Goal: Find contact information: Obtain details needed to contact an individual or organization

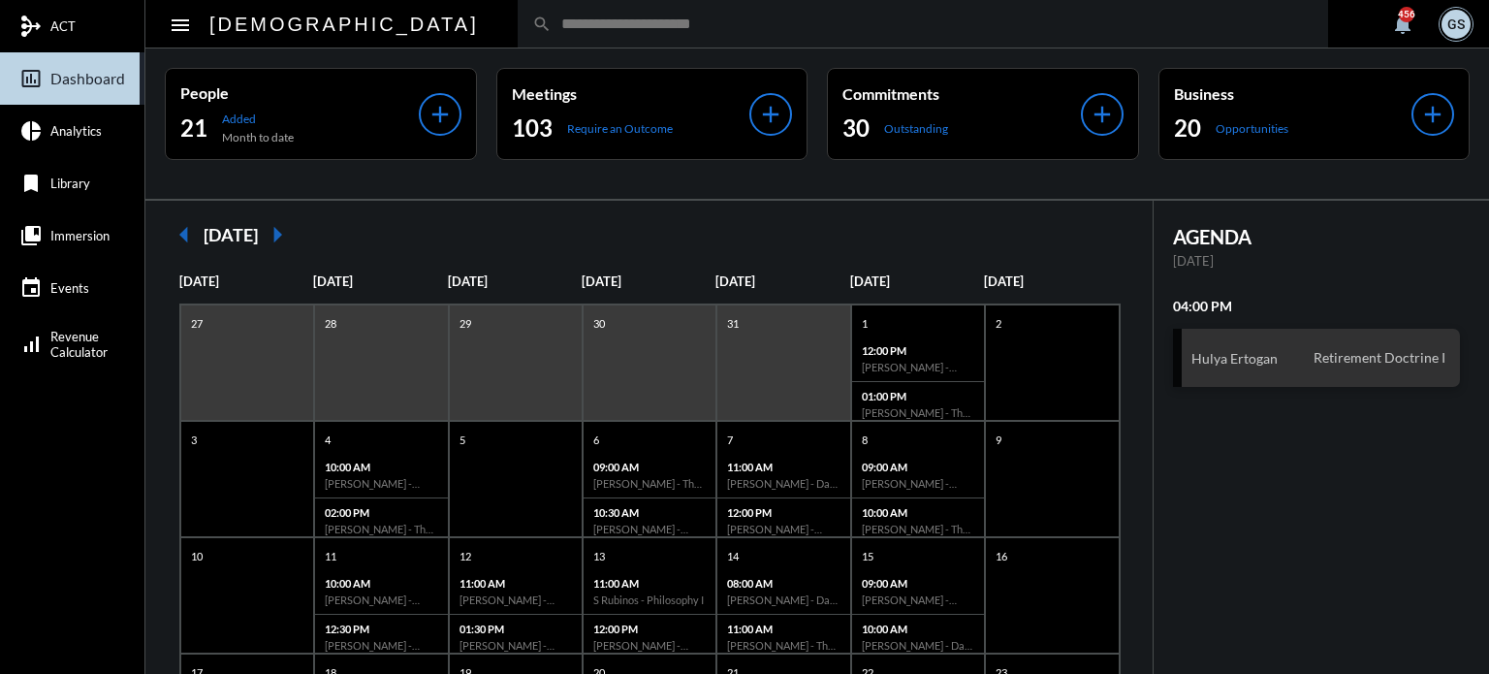
click at [552, 31] on input "text" at bounding box center [933, 24] width 762 height 16
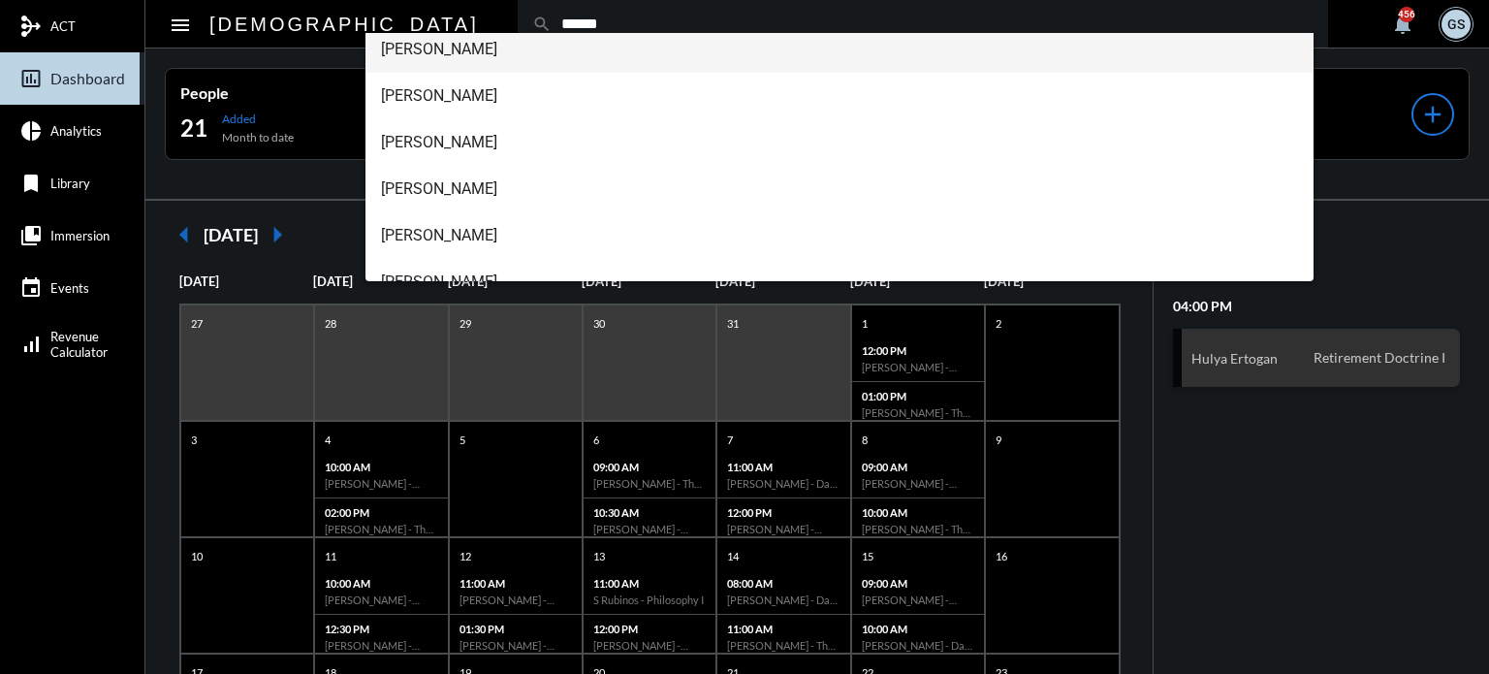
scroll to position [155, 0]
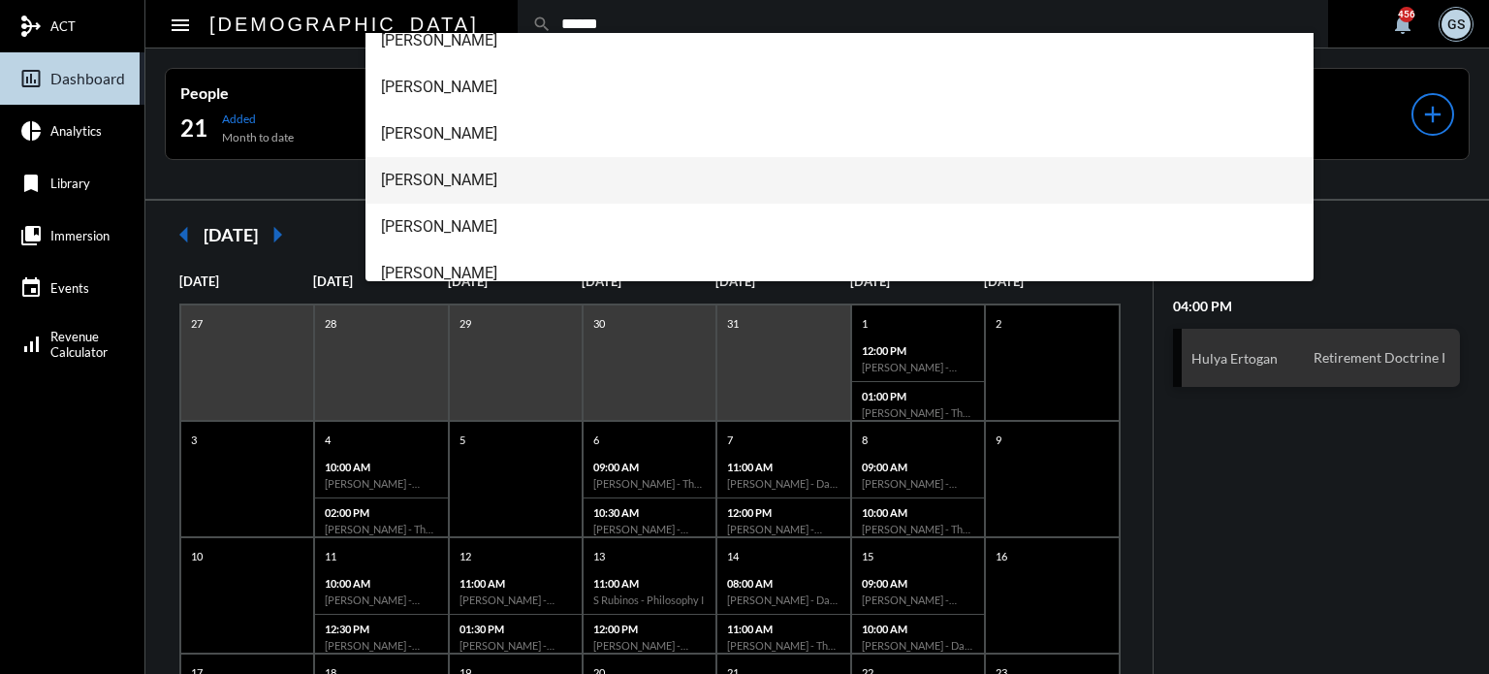
type input "******"
click at [455, 181] on span "[PERSON_NAME]" at bounding box center [840, 180] width 918 height 47
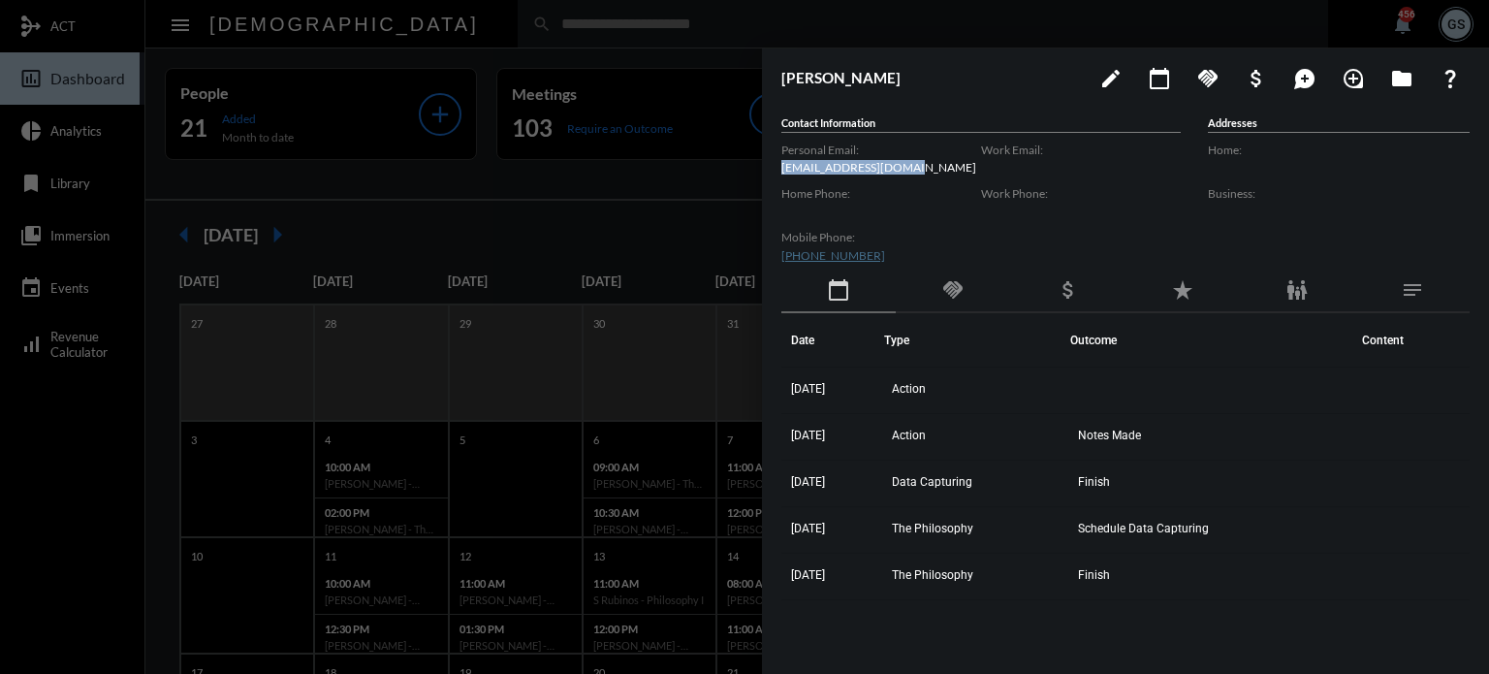
drag, startPoint x: 921, startPoint y: 168, endPoint x: 775, endPoint y: 162, distance: 146.5
click at [775, 162] on div "[PERSON_NAME] edit calendar_today handshake attach_money maps_ugc loupe folder …" at bounding box center [1125, 356] width 727 height 616
copy p "[EMAIL_ADDRESS][DOMAIN_NAME]"
drag, startPoint x: 874, startPoint y: 255, endPoint x: 764, endPoint y: 245, distance: 110.0
click at [764, 245] on div "[PERSON_NAME] edit calendar_today handshake attach_money maps_ugc loupe folder …" at bounding box center [1125, 356] width 727 height 616
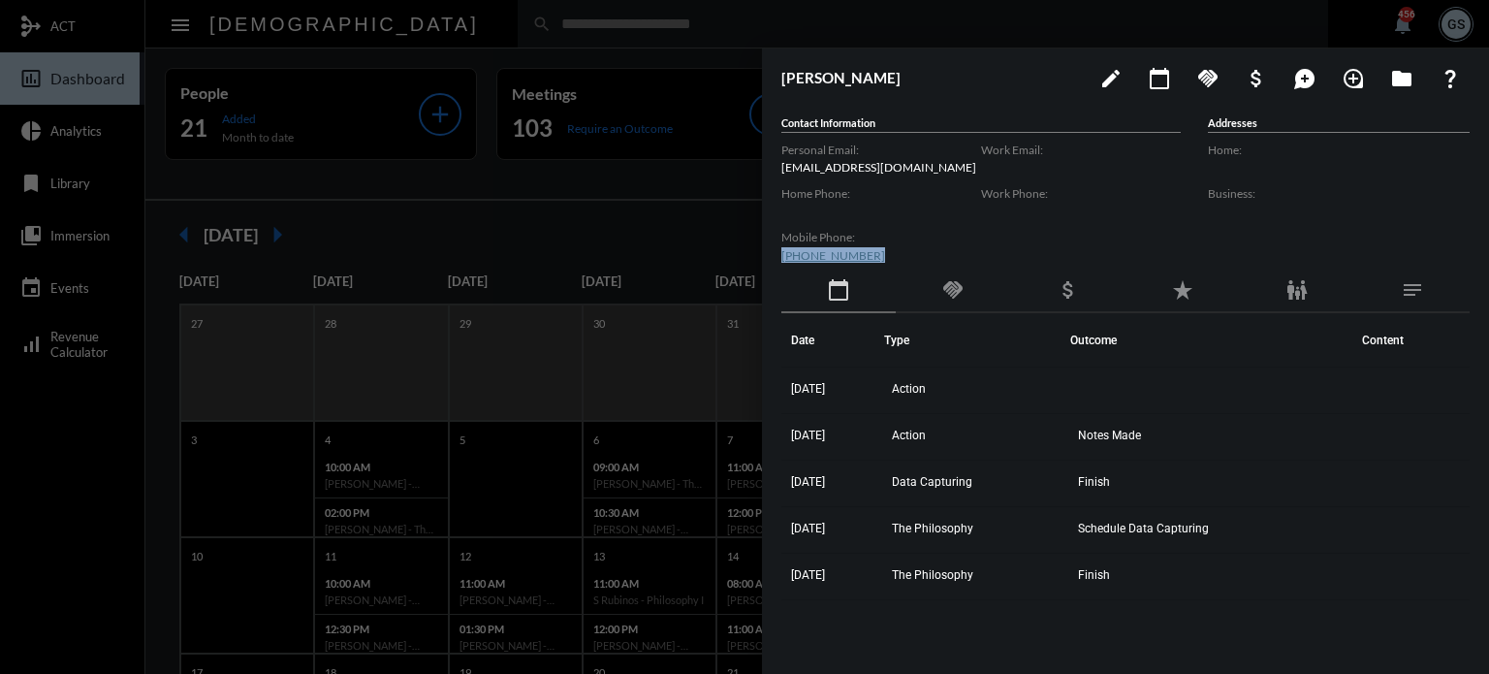
copy link "[PHONE_NUMBER]"
click at [559, 185] on div at bounding box center [744, 337] width 1489 height 674
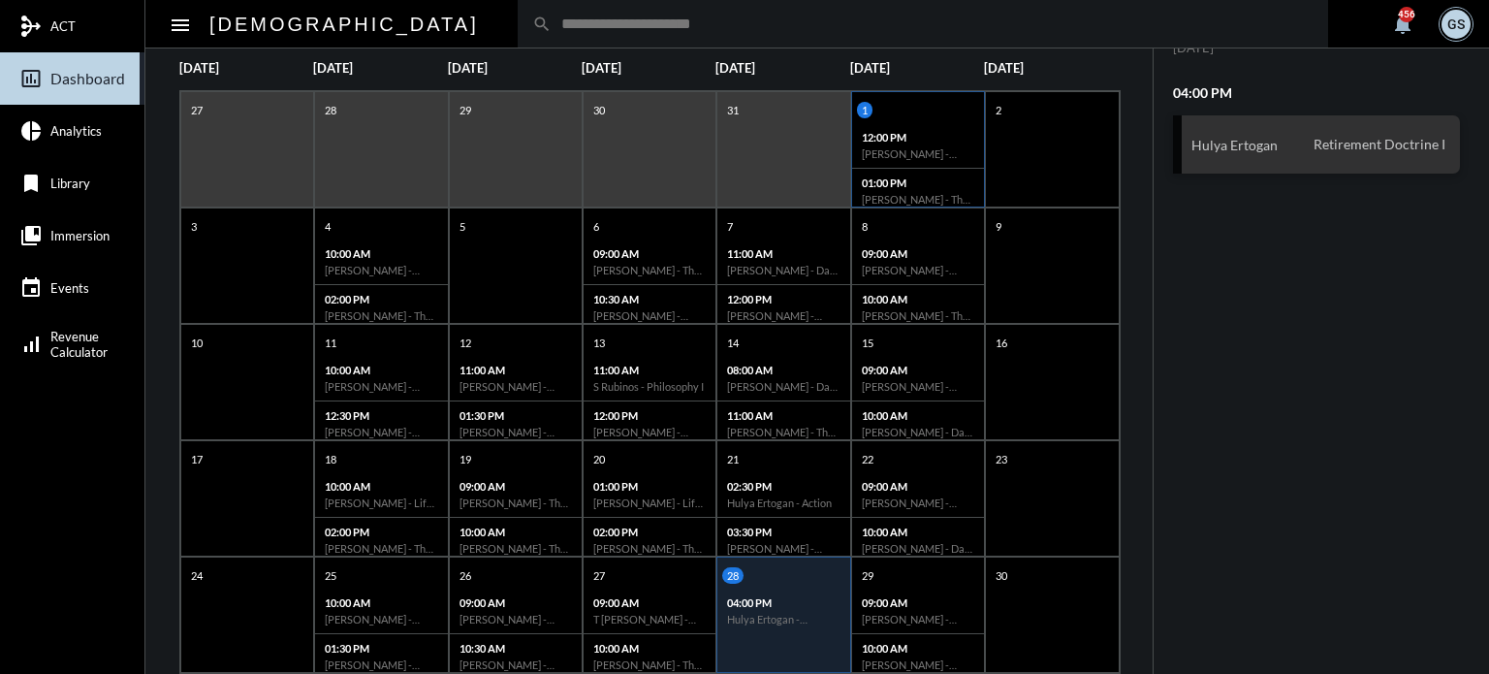
scroll to position [374, 0]
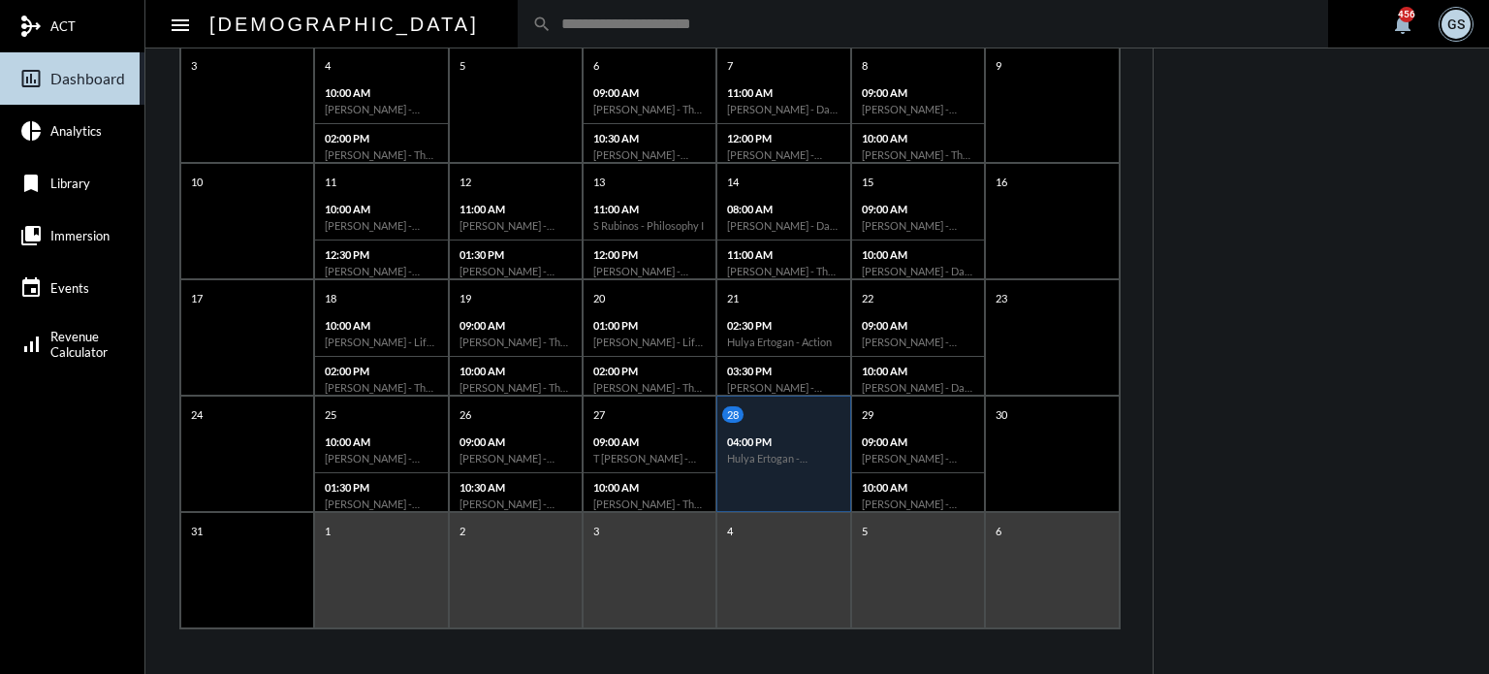
click at [367, 563] on div "1" at bounding box center [381, 570] width 134 height 116
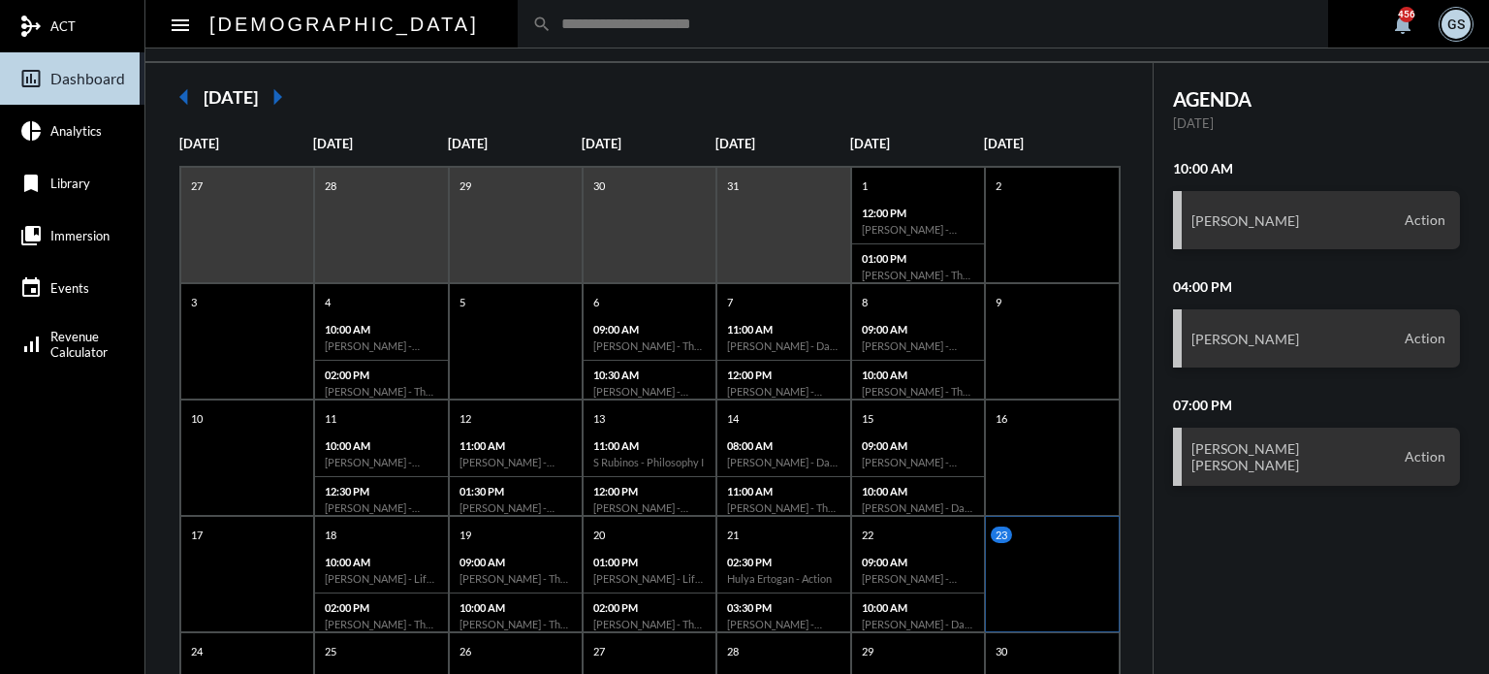
scroll to position [171, 0]
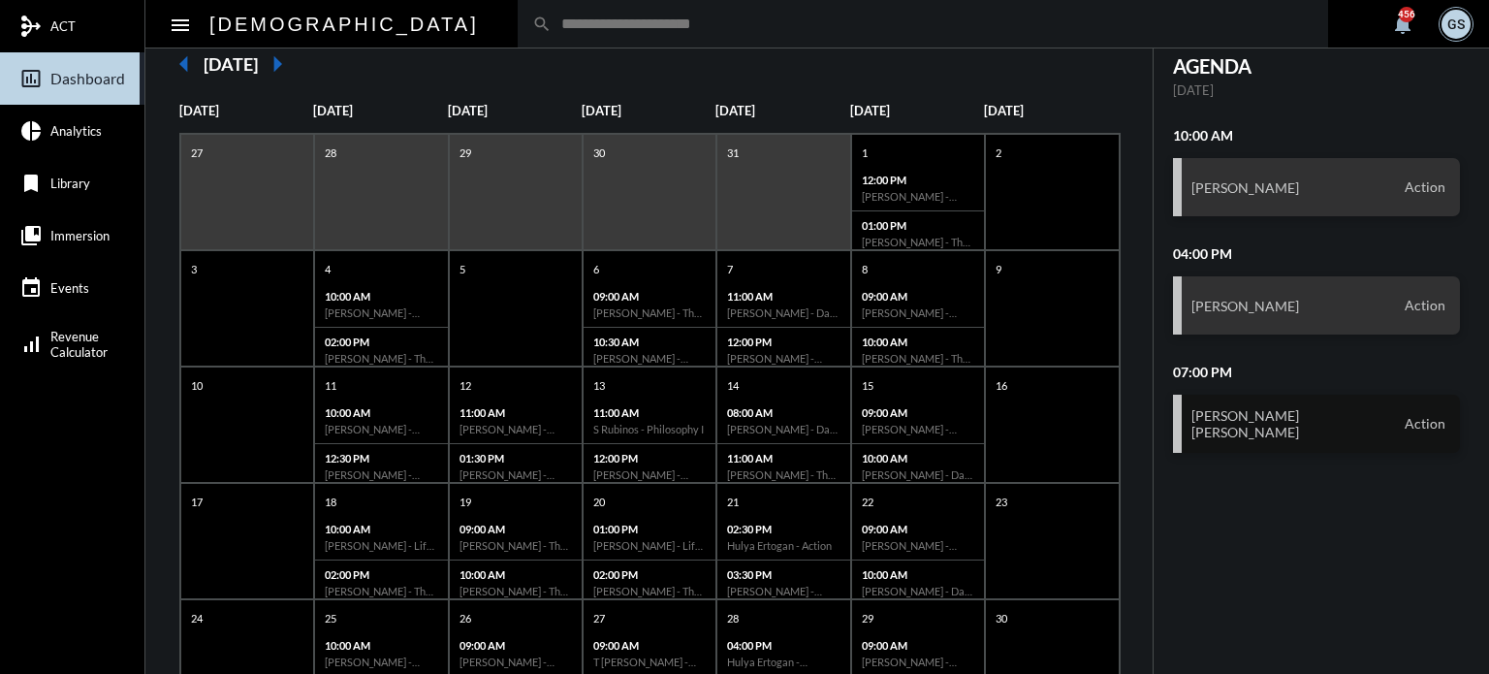
click at [1234, 411] on h3 "[PERSON_NAME] [PERSON_NAME] Sr." at bounding box center [1246, 423] width 108 height 33
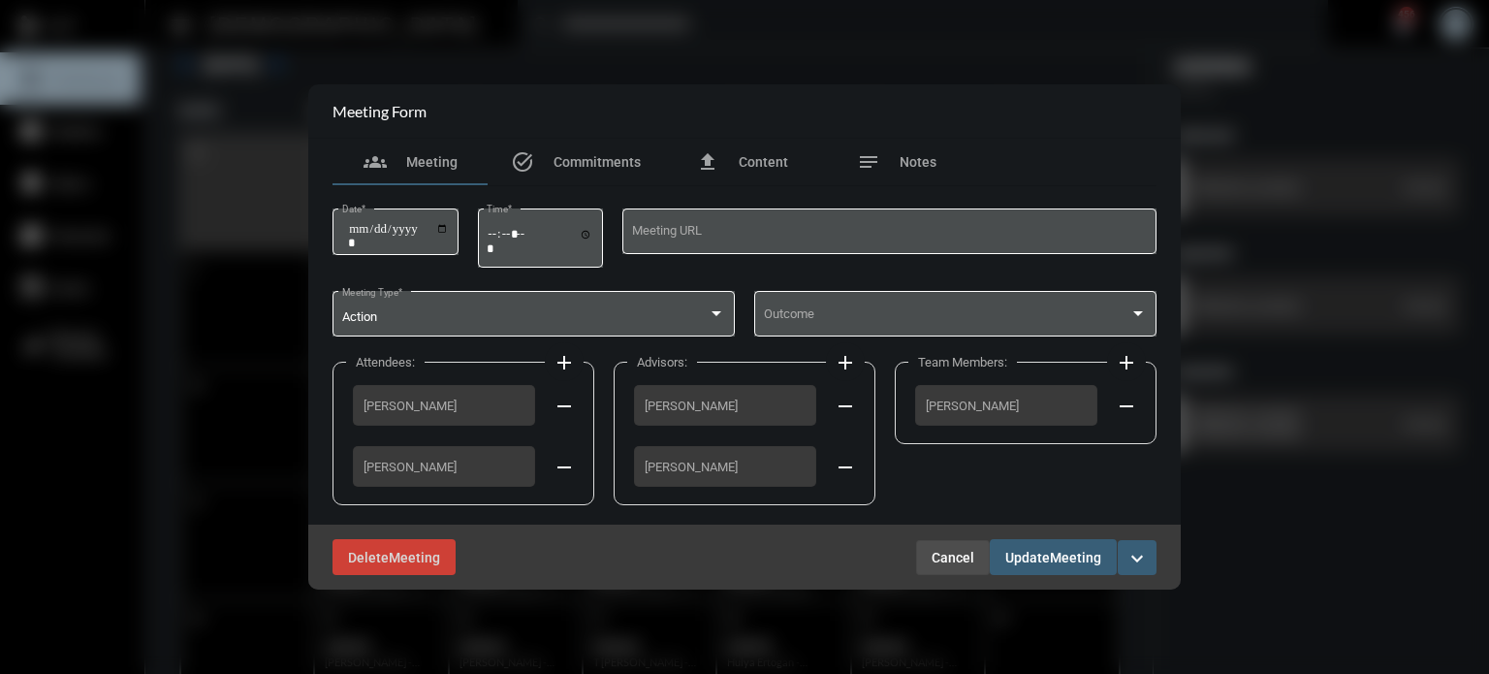
click at [951, 559] on span "Cancel" at bounding box center [953, 558] width 43 height 16
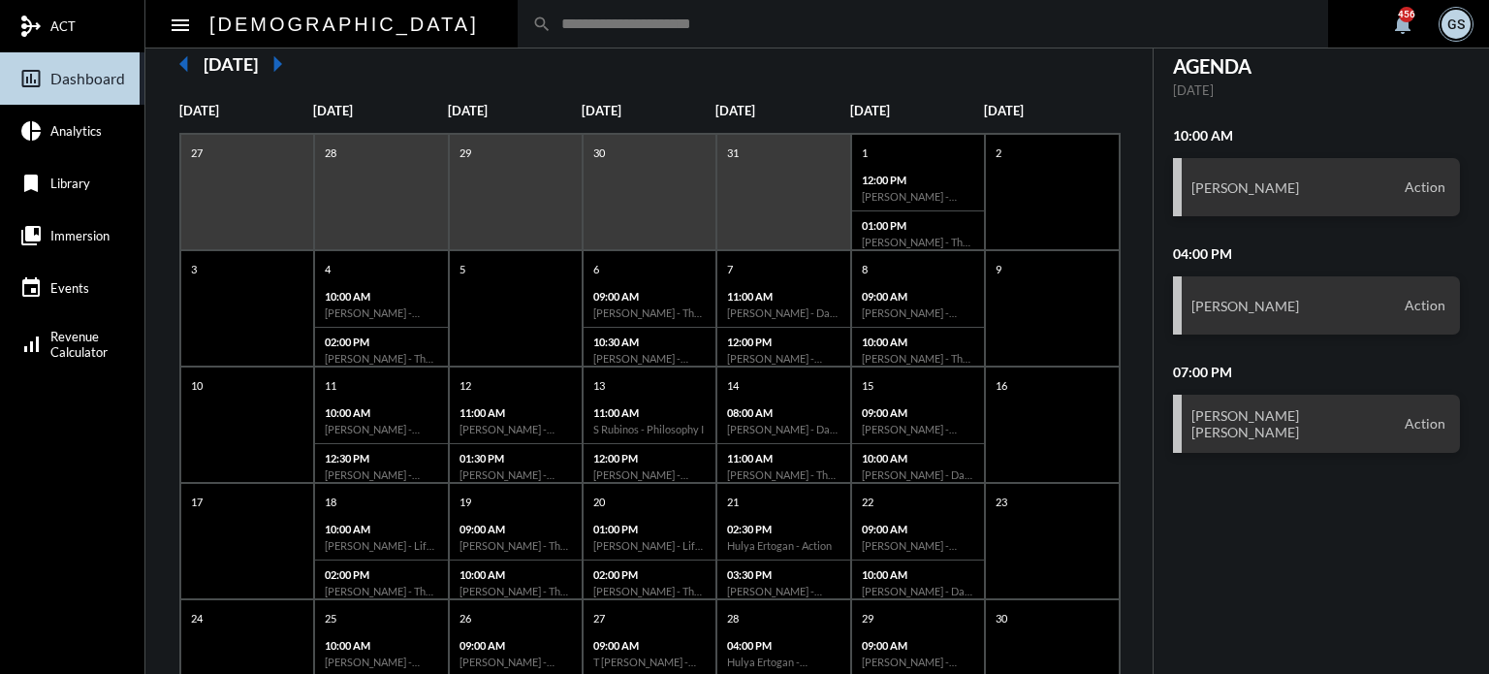
click at [552, 23] on input "text" at bounding box center [933, 24] width 762 height 16
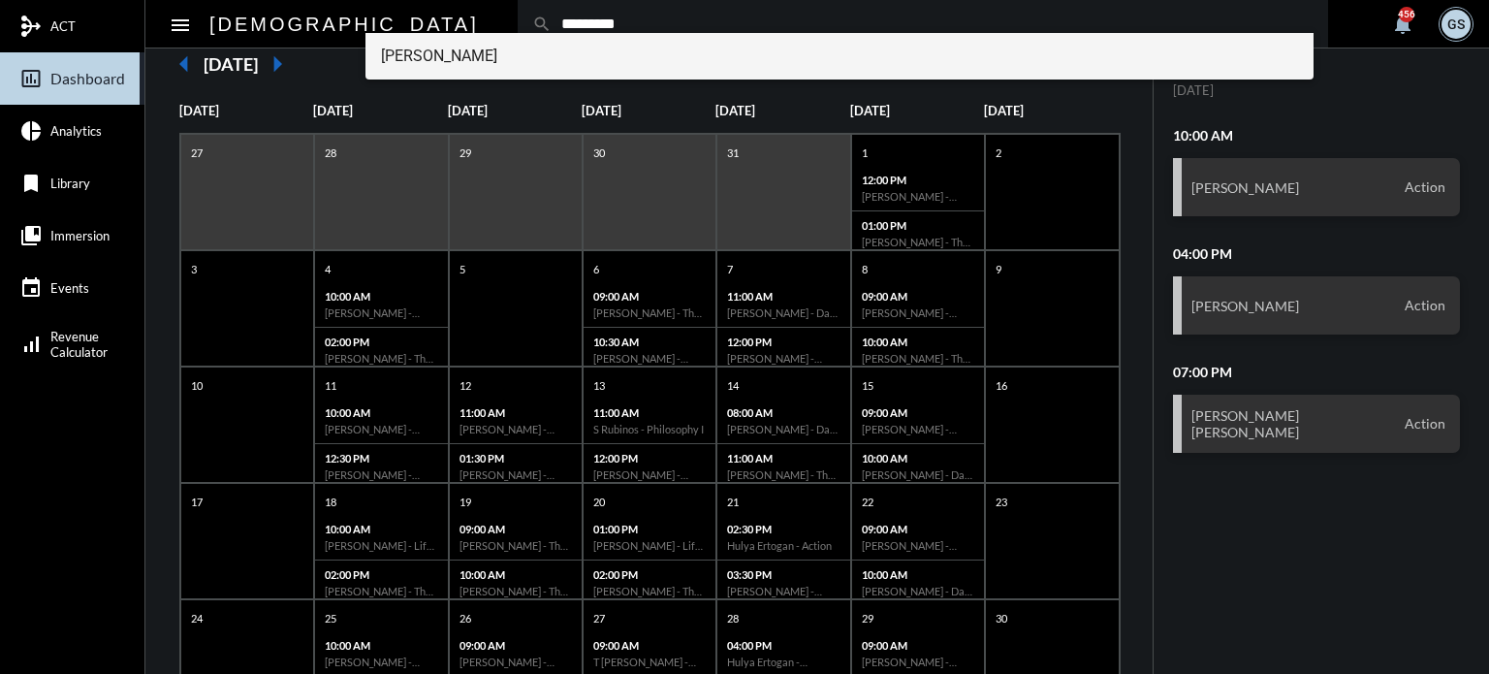
type input "*********"
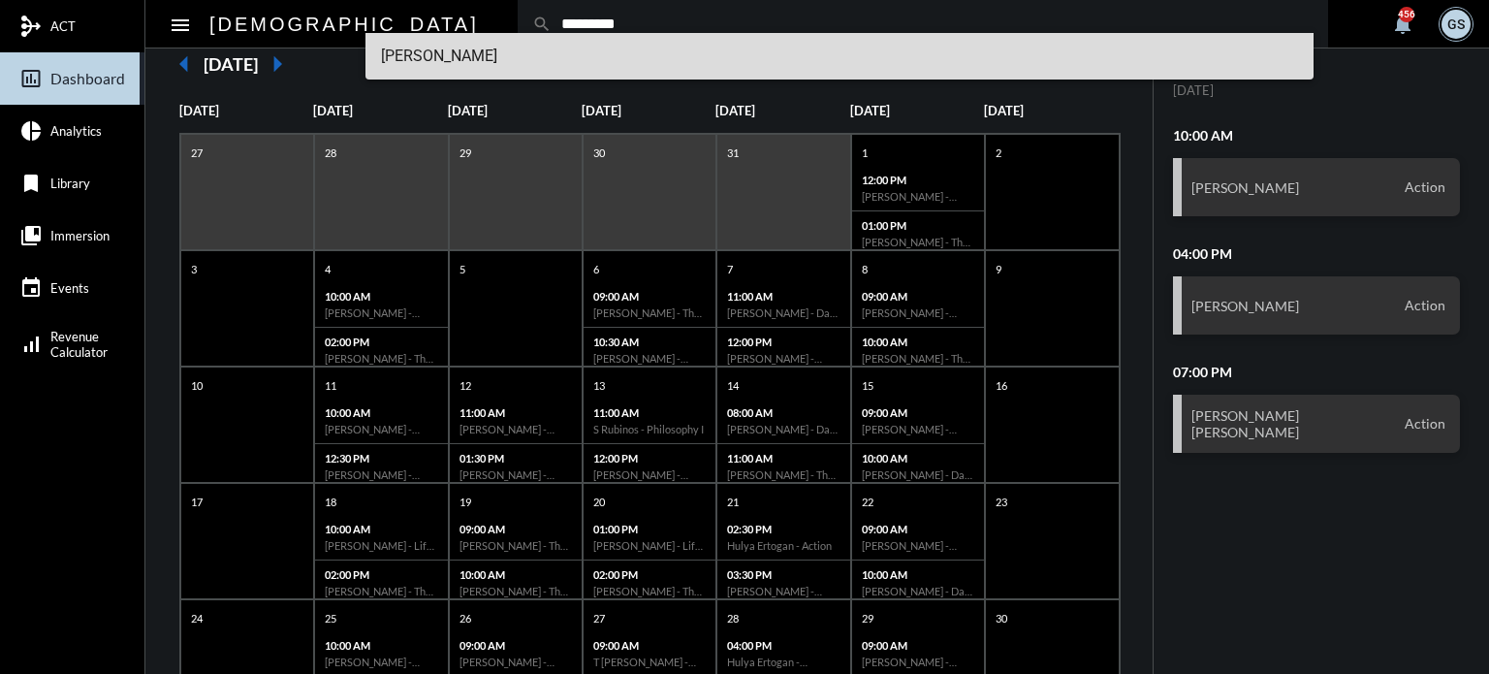
click at [454, 57] on span "[PERSON_NAME]" at bounding box center [840, 56] width 918 height 47
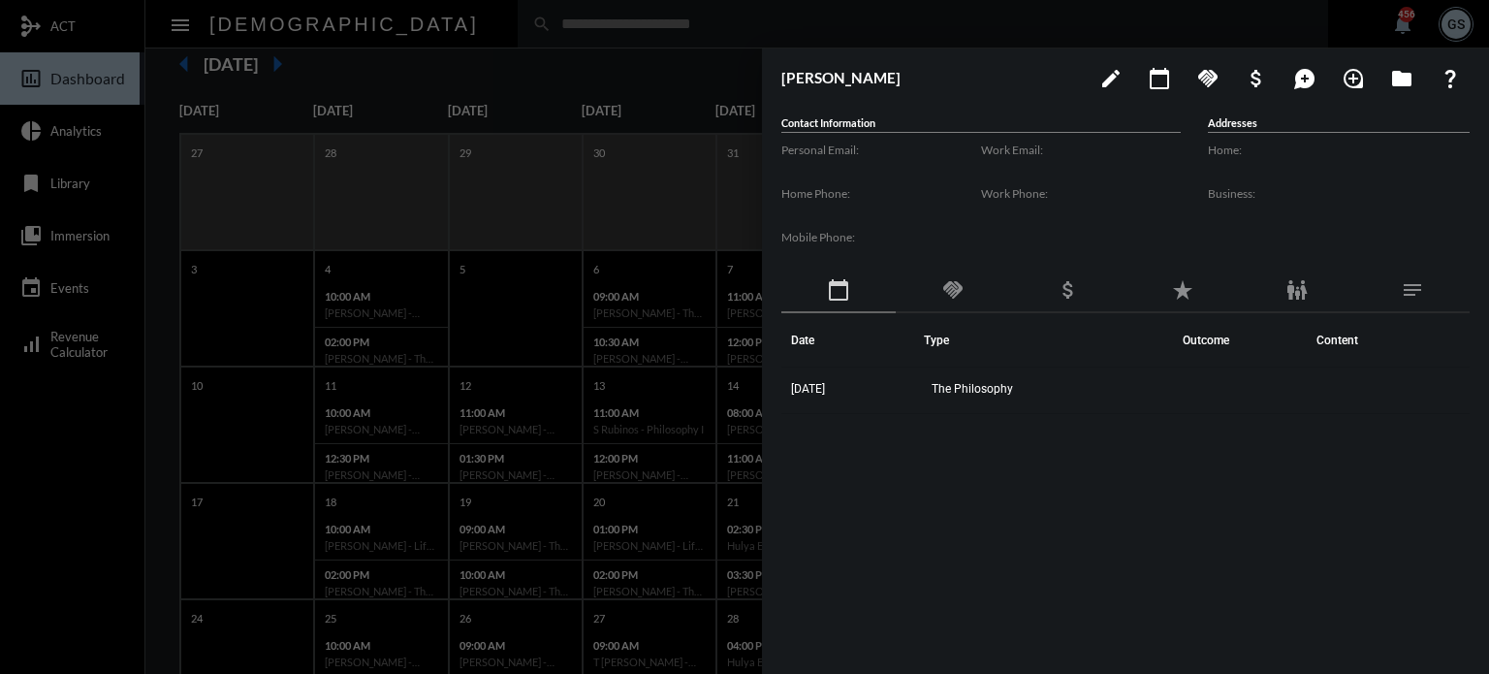
click at [873, 531] on div "Date Type Outcome Content [DATE] The Philosophy" at bounding box center [1126, 468] width 688 height 310
click at [623, 494] on div at bounding box center [744, 337] width 1489 height 674
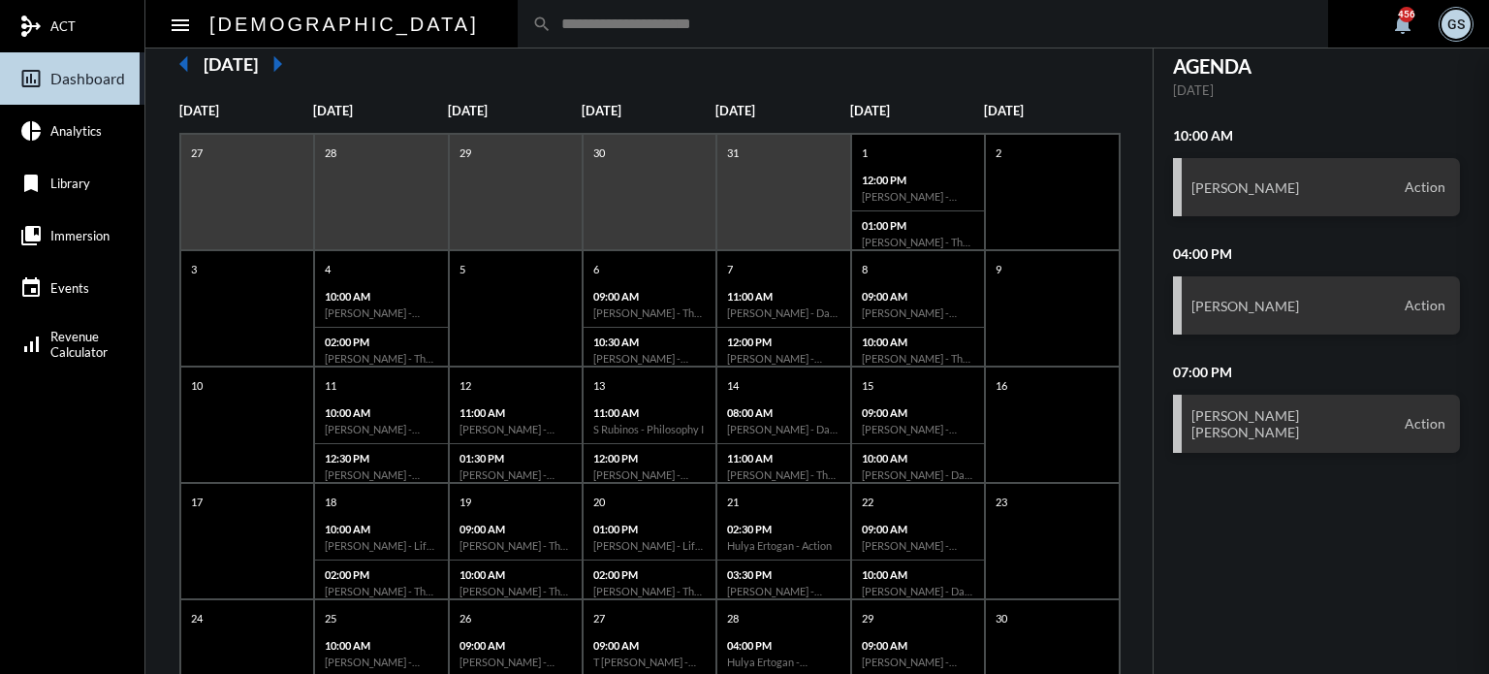
scroll to position [374, 0]
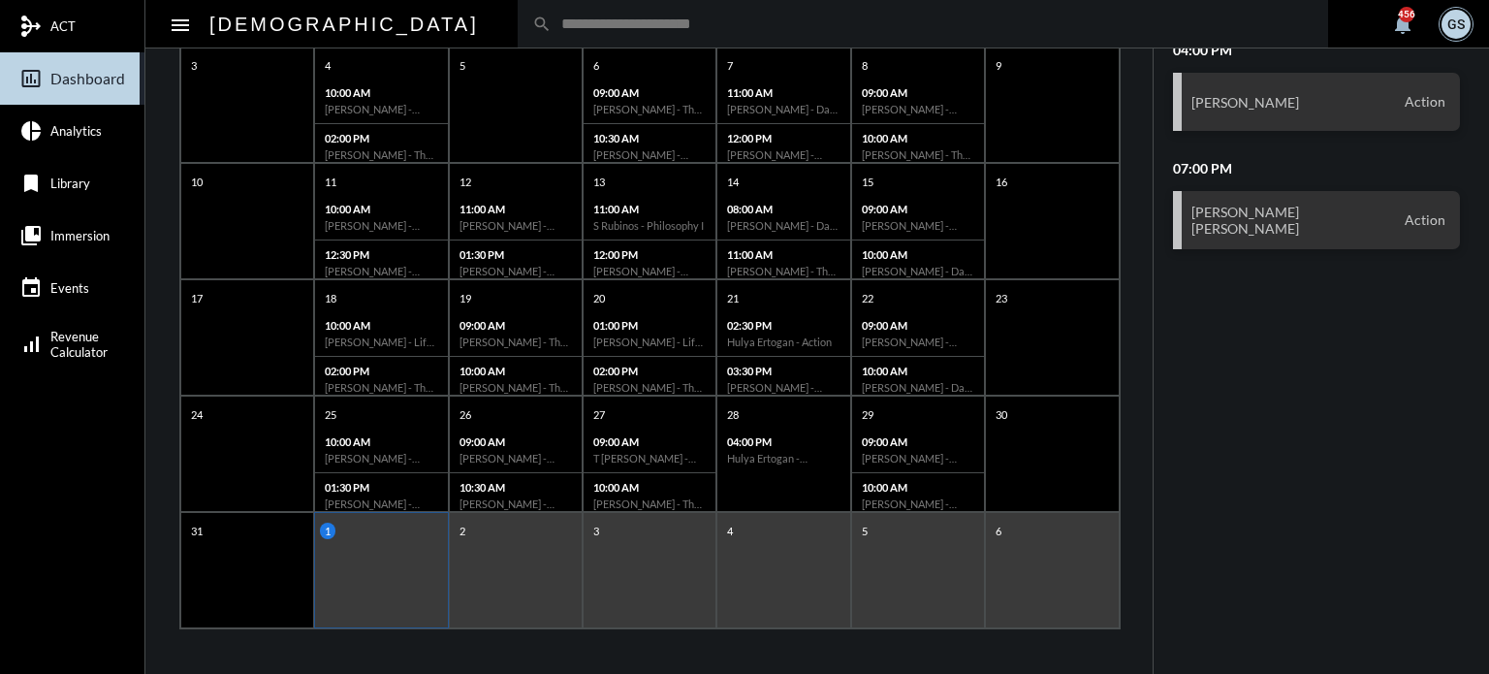
click at [494, 561] on div "2" at bounding box center [516, 570] width 134 height 116
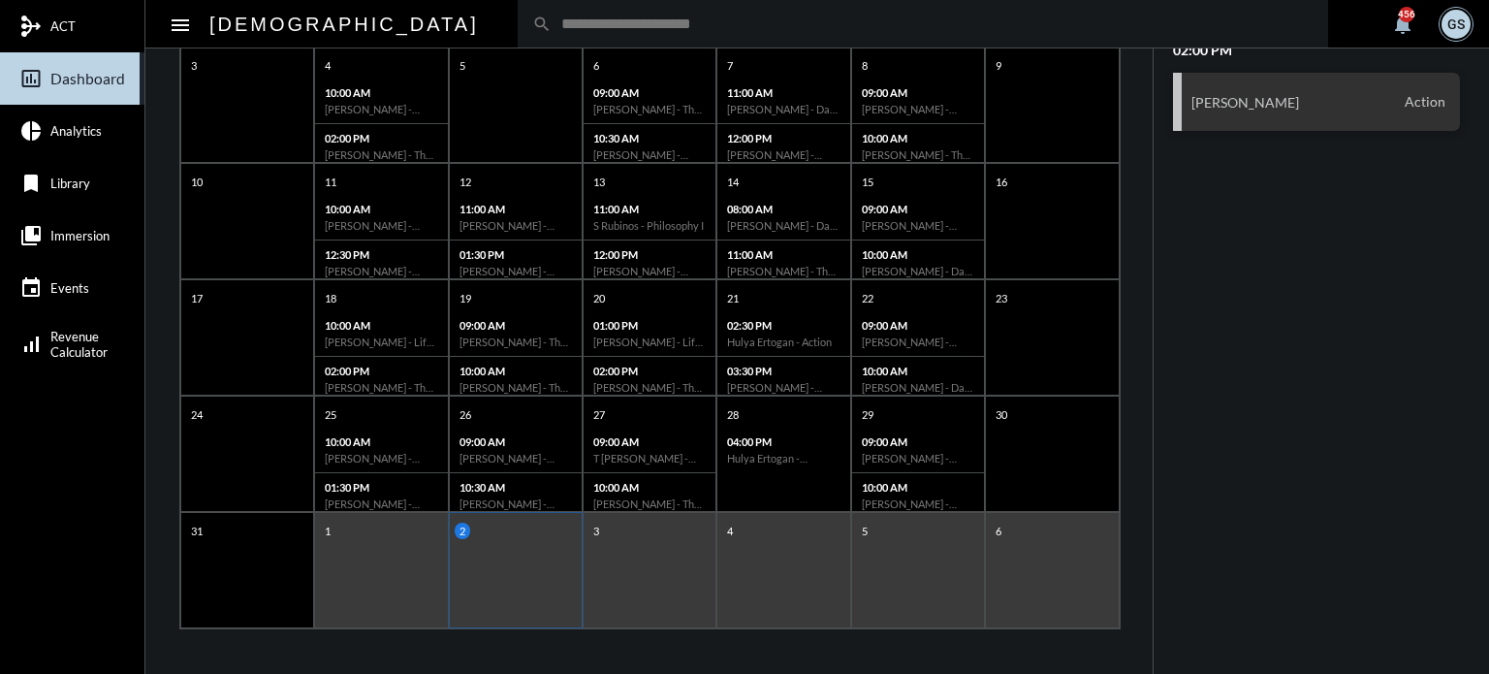
click at [402, 561] on div "1" at bounding box center [381, 570] width 134 height 116
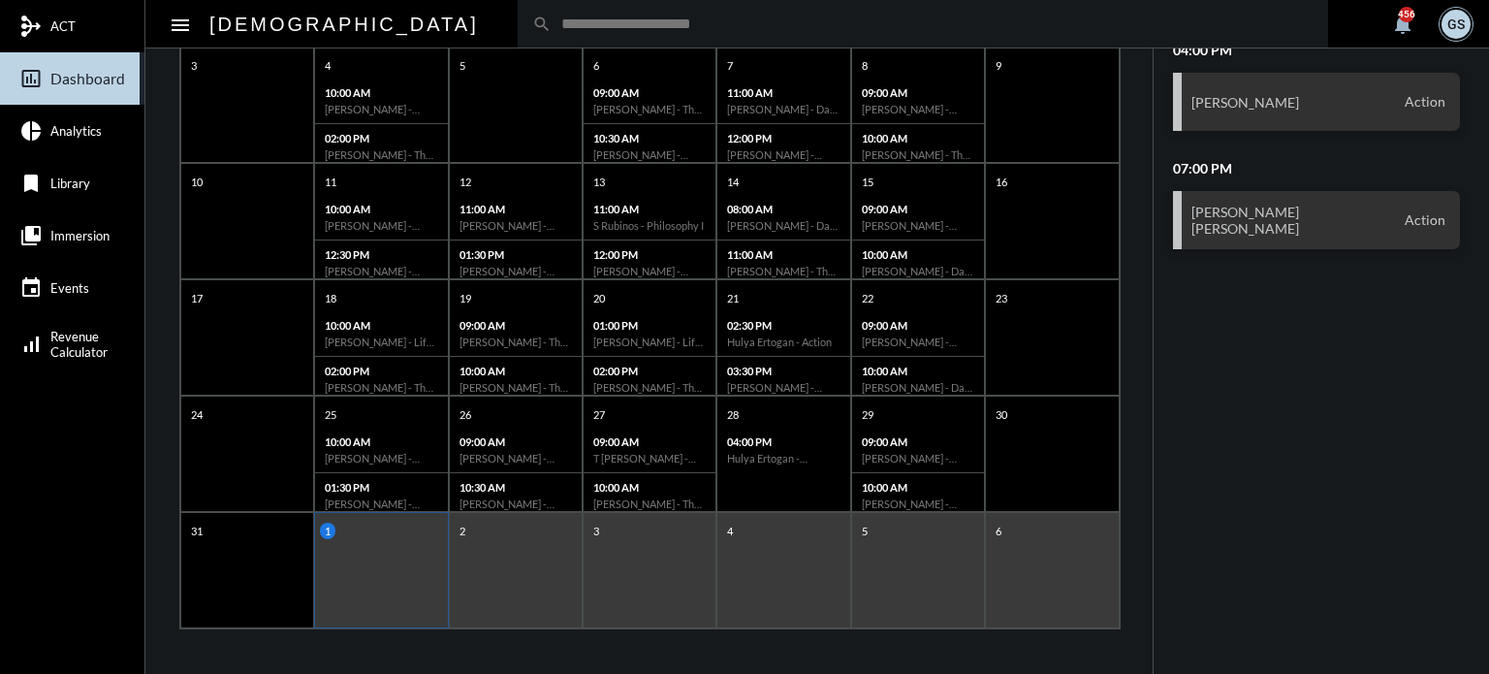
click at [644, 558] on div "3" at bounding box center [650, 570] width 134 height 116
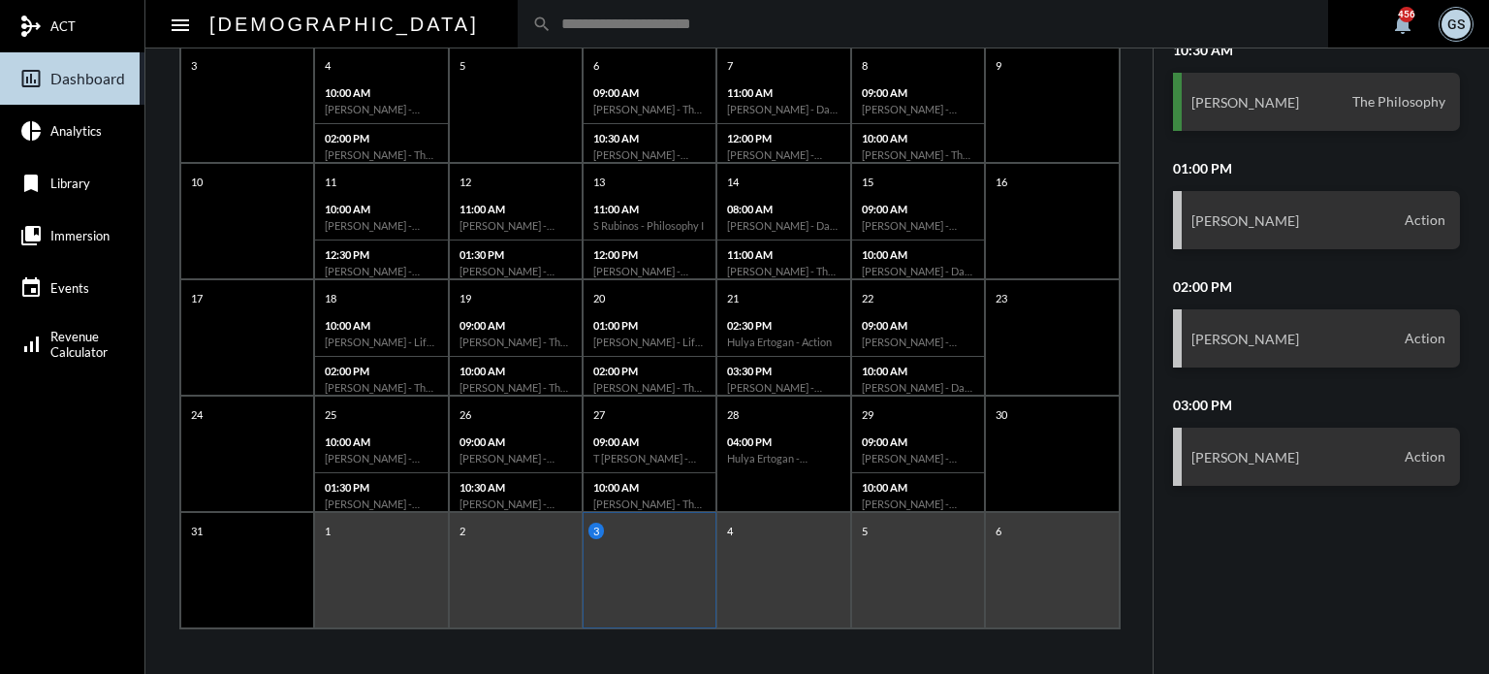
click at [439, 585] on div "1" at bounding box center [381, 570] width 134 height 116
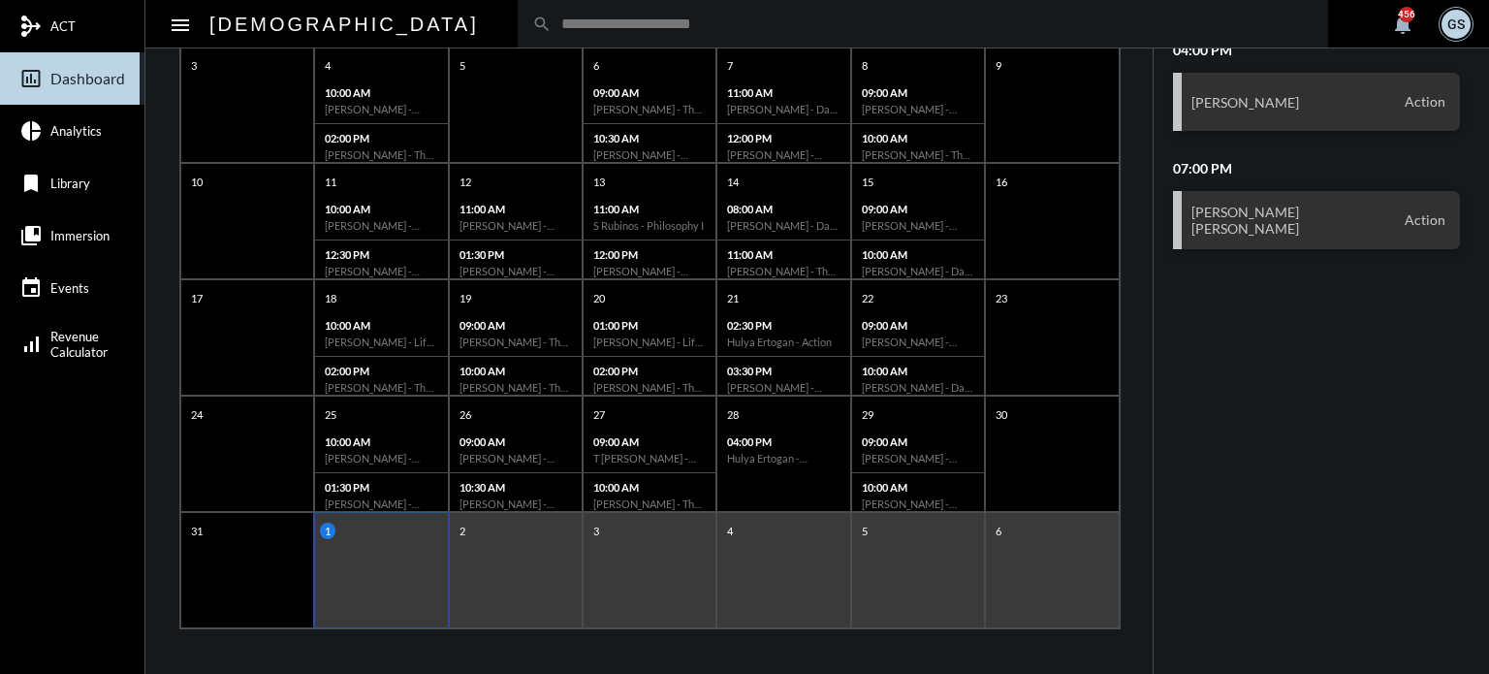
click at [516, 565] on div "2" at bounding box center [516, 570] width 134 height 116
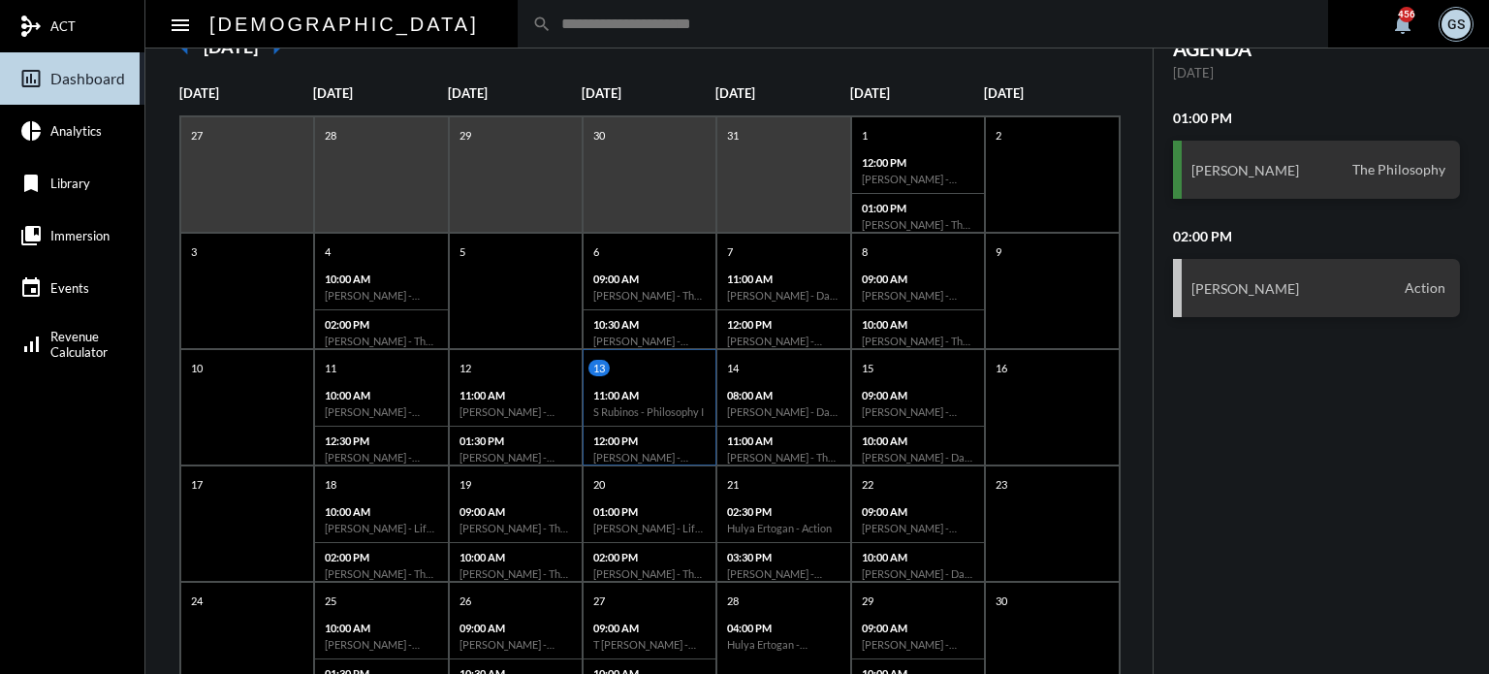
scroll to position [174, 0]
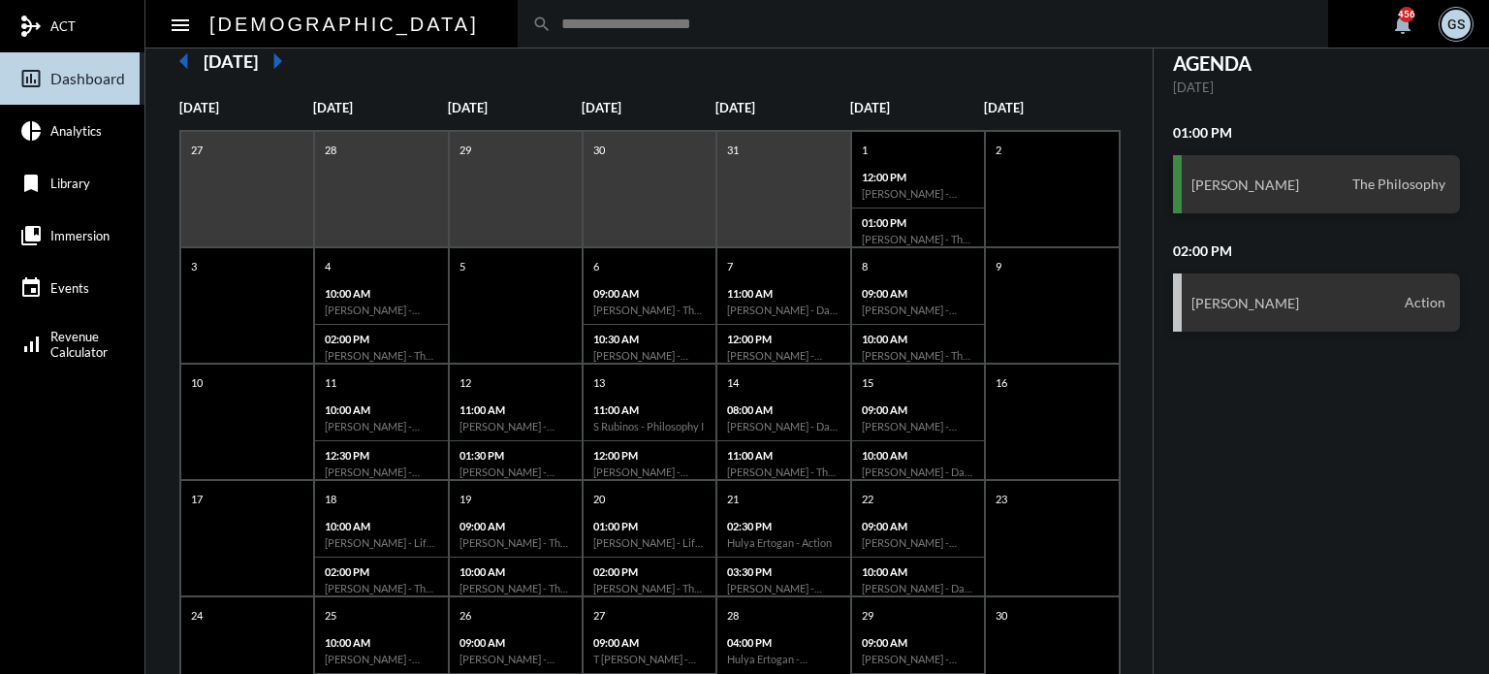
click at [552, 28] on input "text" at bounding box center [933, 24] width 762 height 16
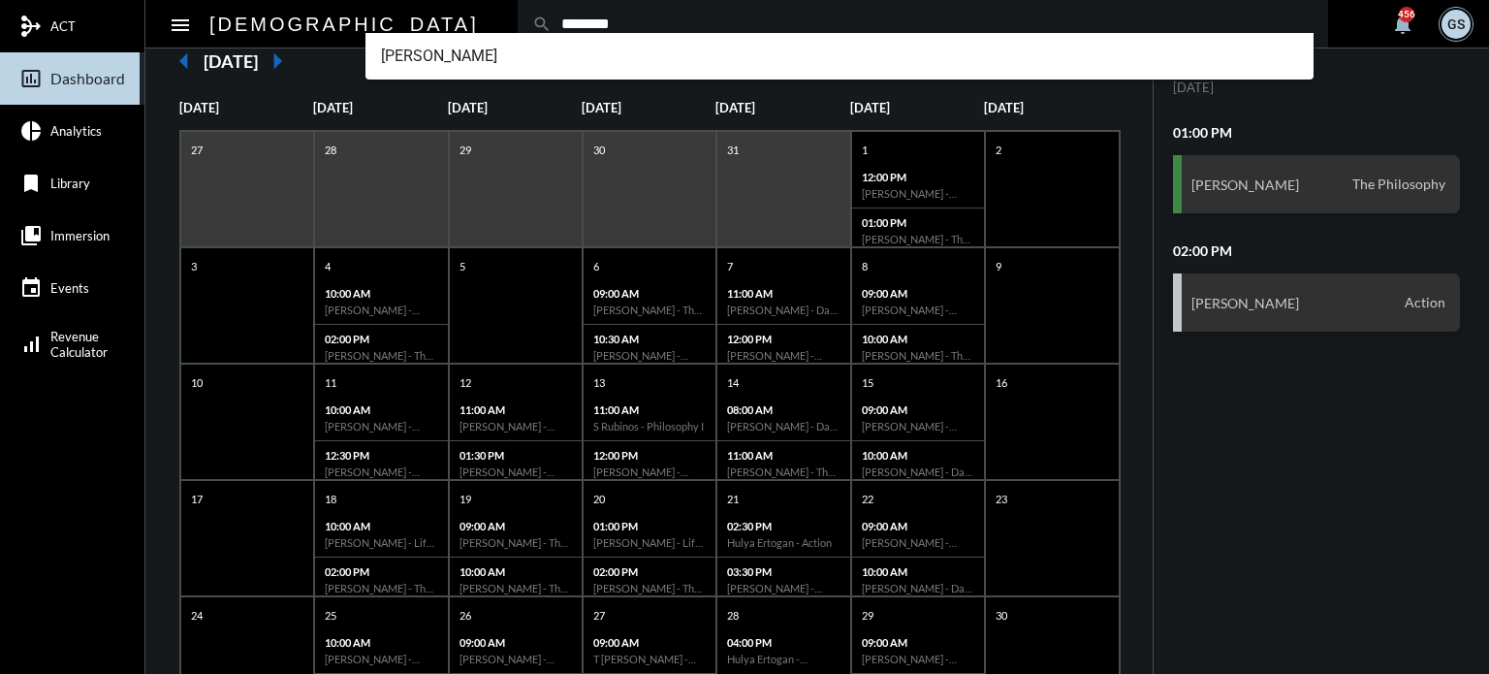
type input "********"
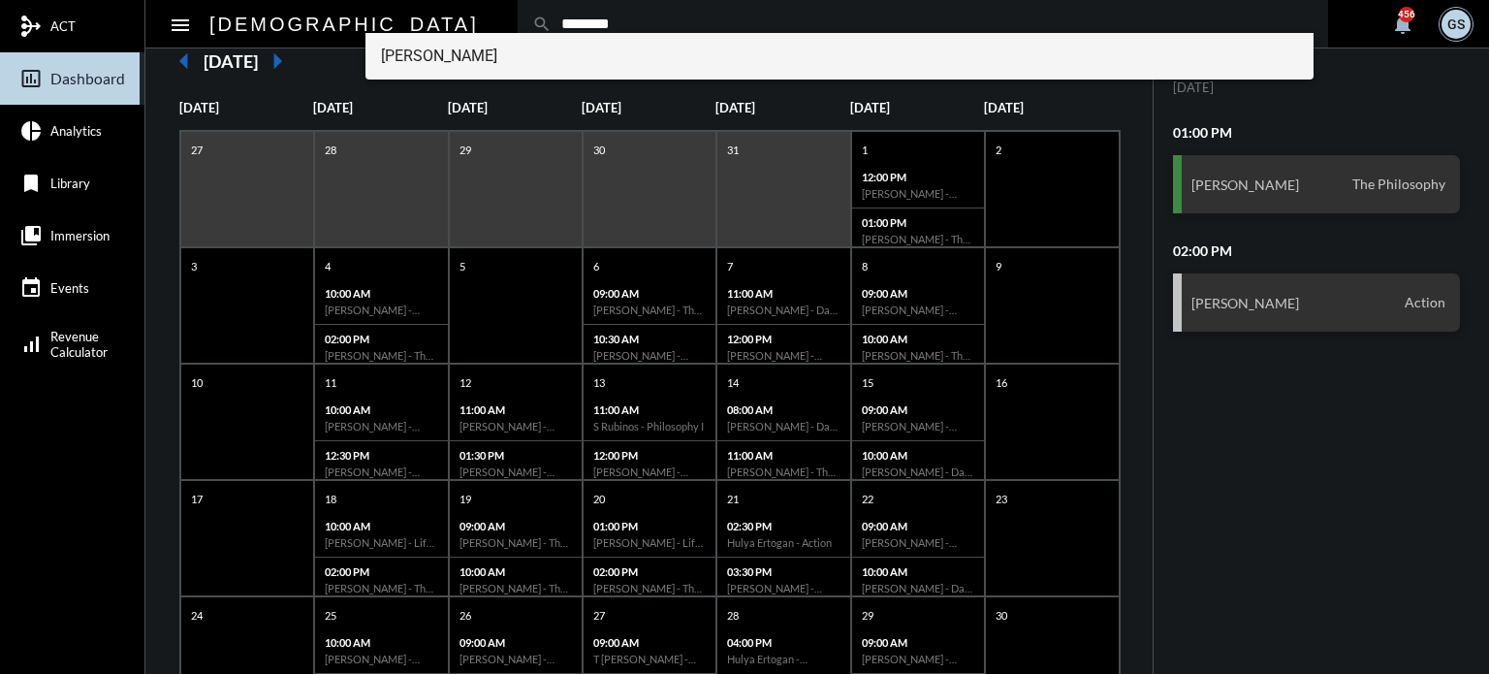
click at [474, 62] on span "[PERSON_NAME]" at bounding box center [840, 56] width 918 height 47
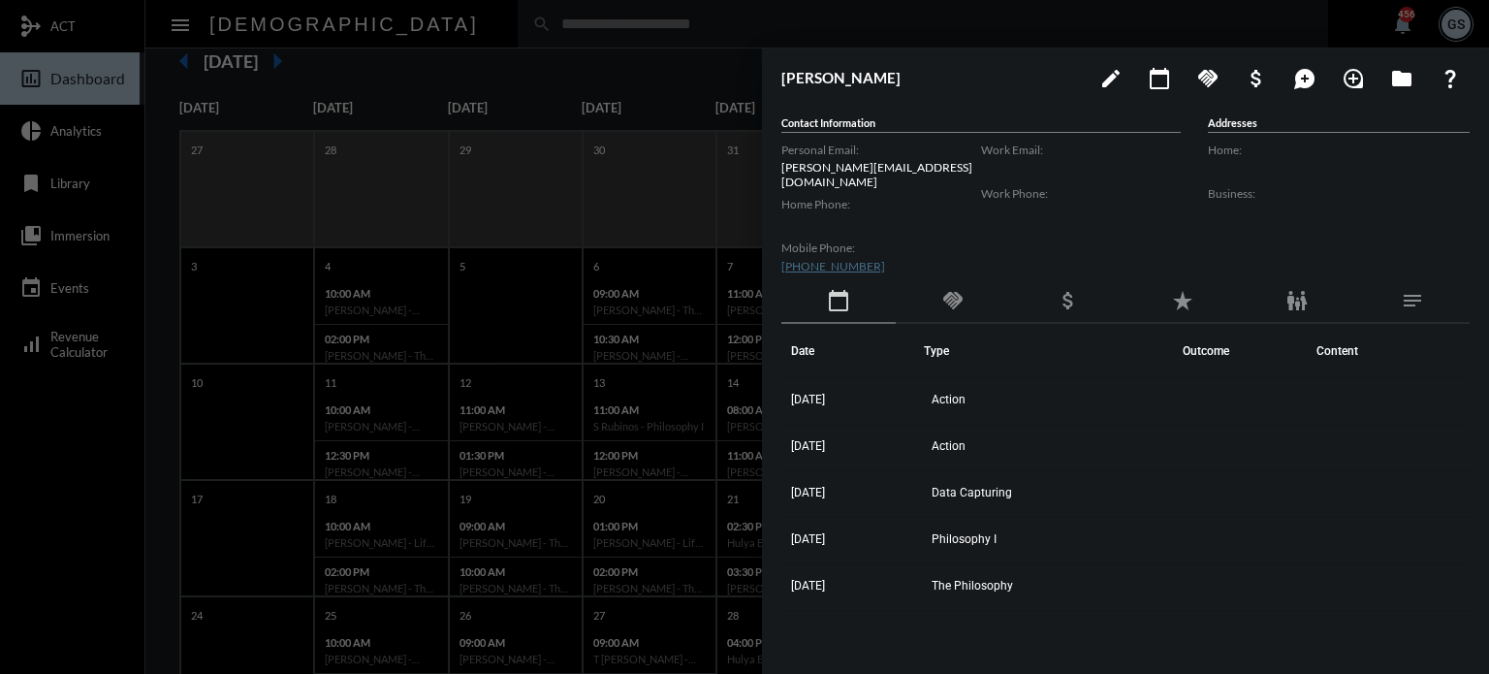
drag, startPoint x: 942, startPoint y: 173, endPoint x: 775, endPoint y: 171, distance: 167.8
click at [775, 171] on div "[PERSON_NAME] edit calendar_today handshake attach_money maps_ugc loupe folder …" at bounding box center [1125, 356] width 727 height 616
copy p "[PERSON_NAME][EMAIL_ADDRESS][DOMAIN_NAME]"
drag, startPoint x: 883, startPoint y: 251, endPoint x: 780, endPoint y: 245, distance: 103.9
click at [780, 245] on div "[PERSON_NAME] edit calendar_today handshake attach_money maps_ugc loupe folder …" at bounding box center [1125, 356] width 727 height 616
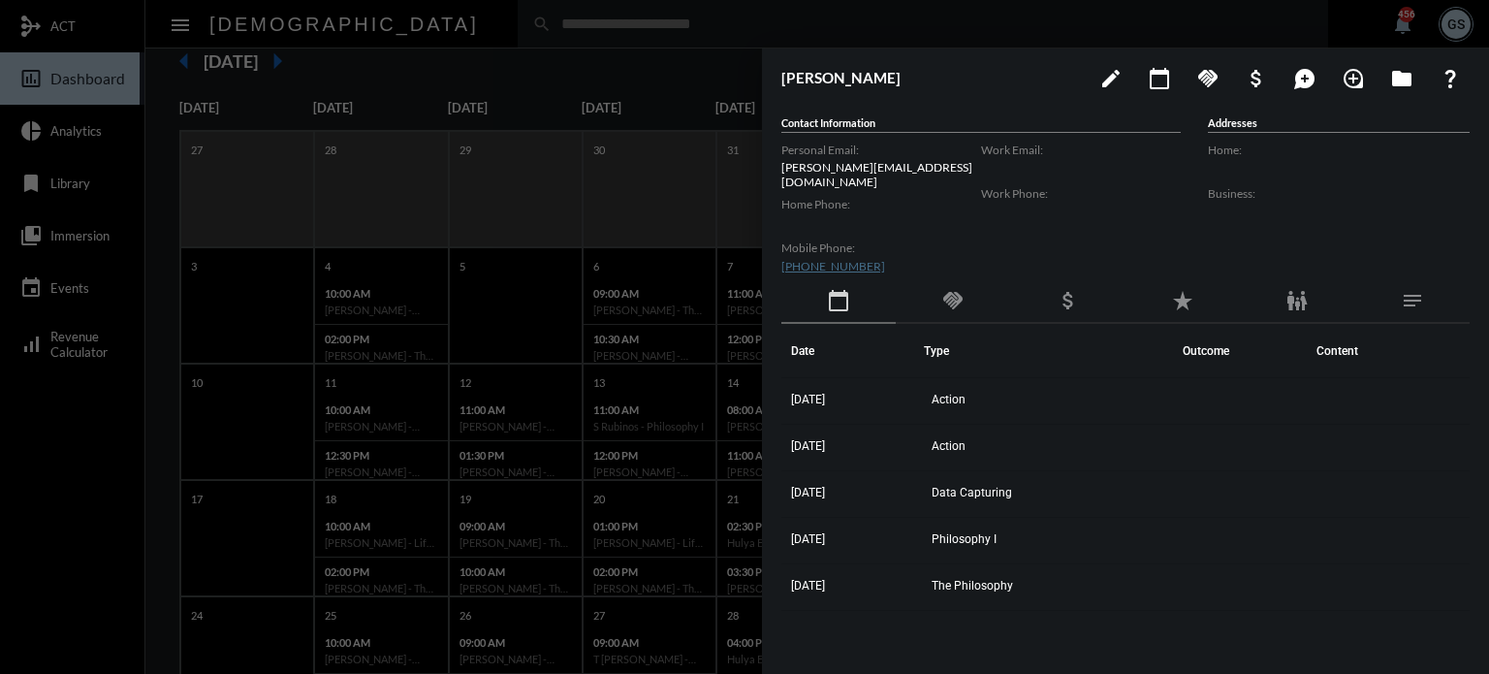
copy link "[PHONE_NUMBER]"
click at [496, 128] on div at bounding box center [744, 337] width 1489 height 674
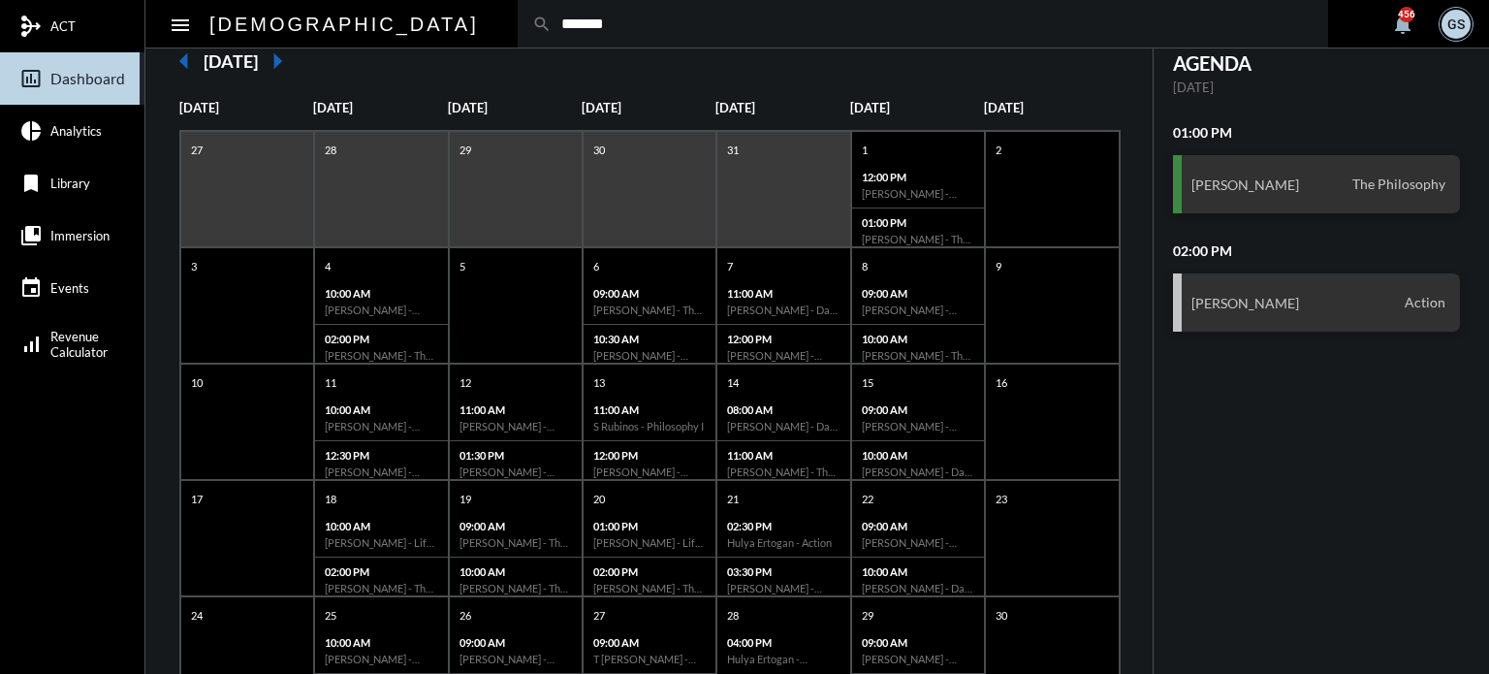
type input "*******"
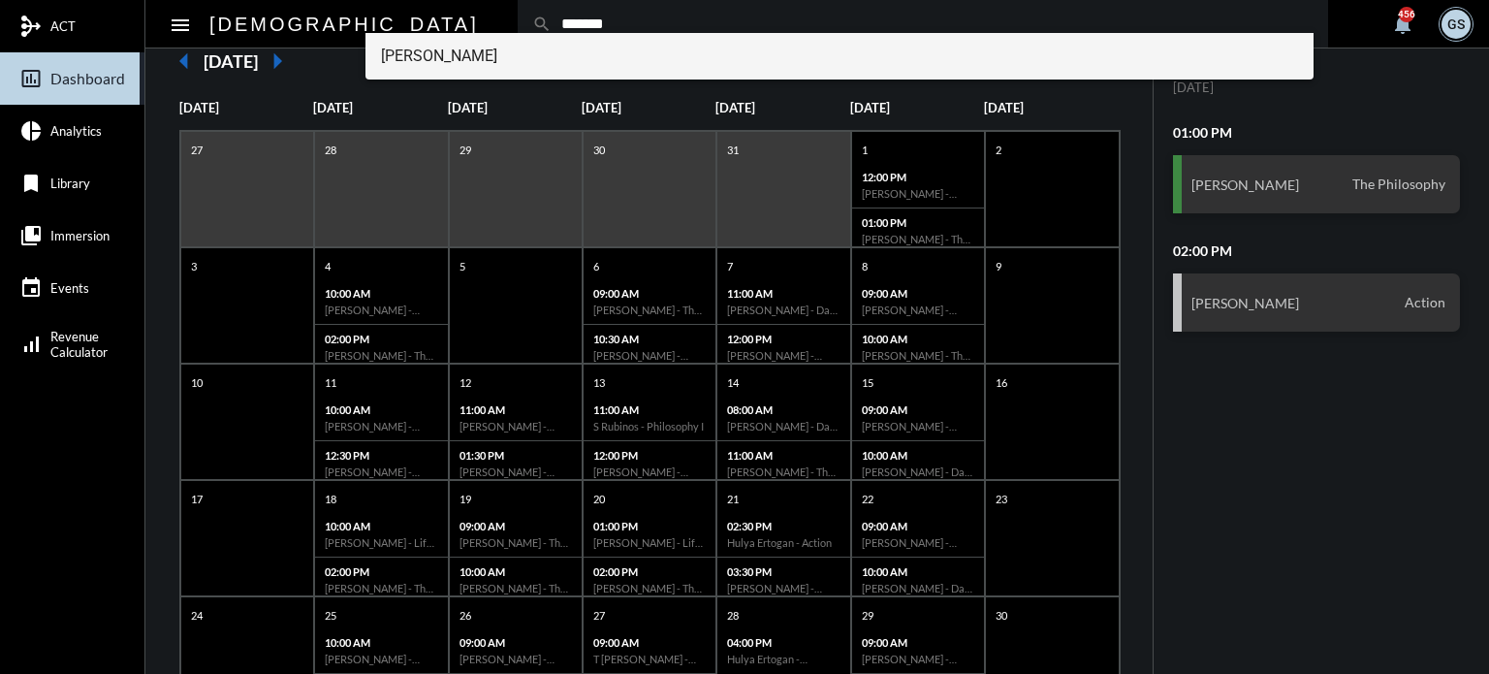
click at [415, 58] on span "[PERSON_NAME]" at bounding box center [840, 56] width 918 height 47
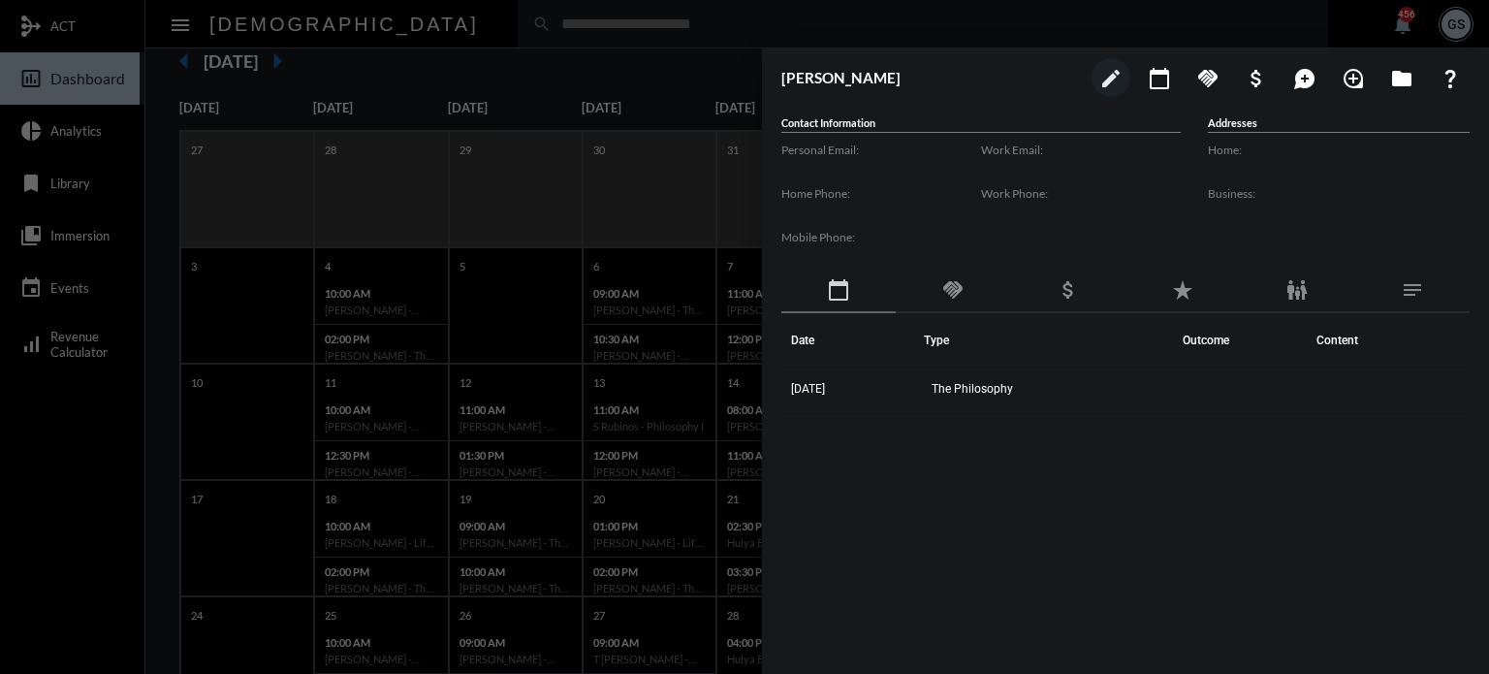
click at [658, 20] on div at bounding box center [744, 337] width 1489 height 674
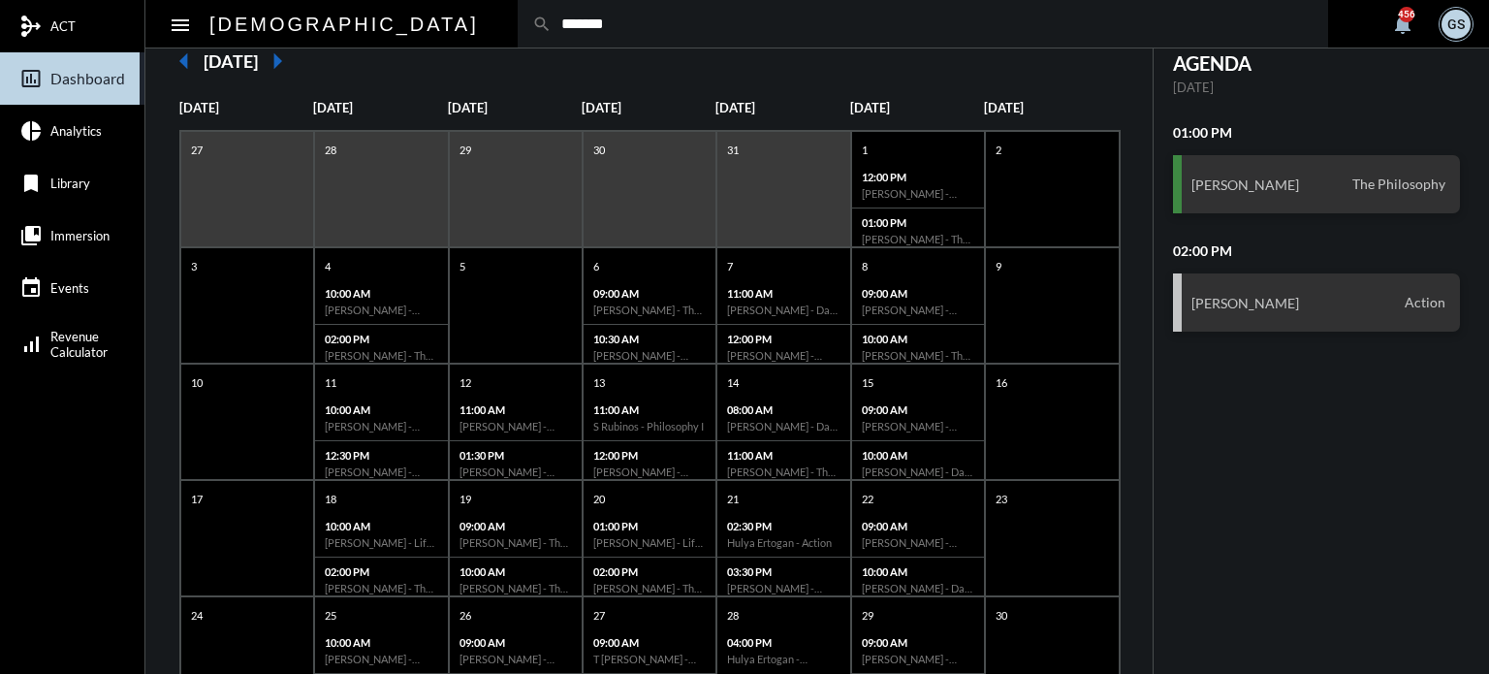
click at [552, 30] on input "*******" at bounding box center [933, 24] width 762 height 16
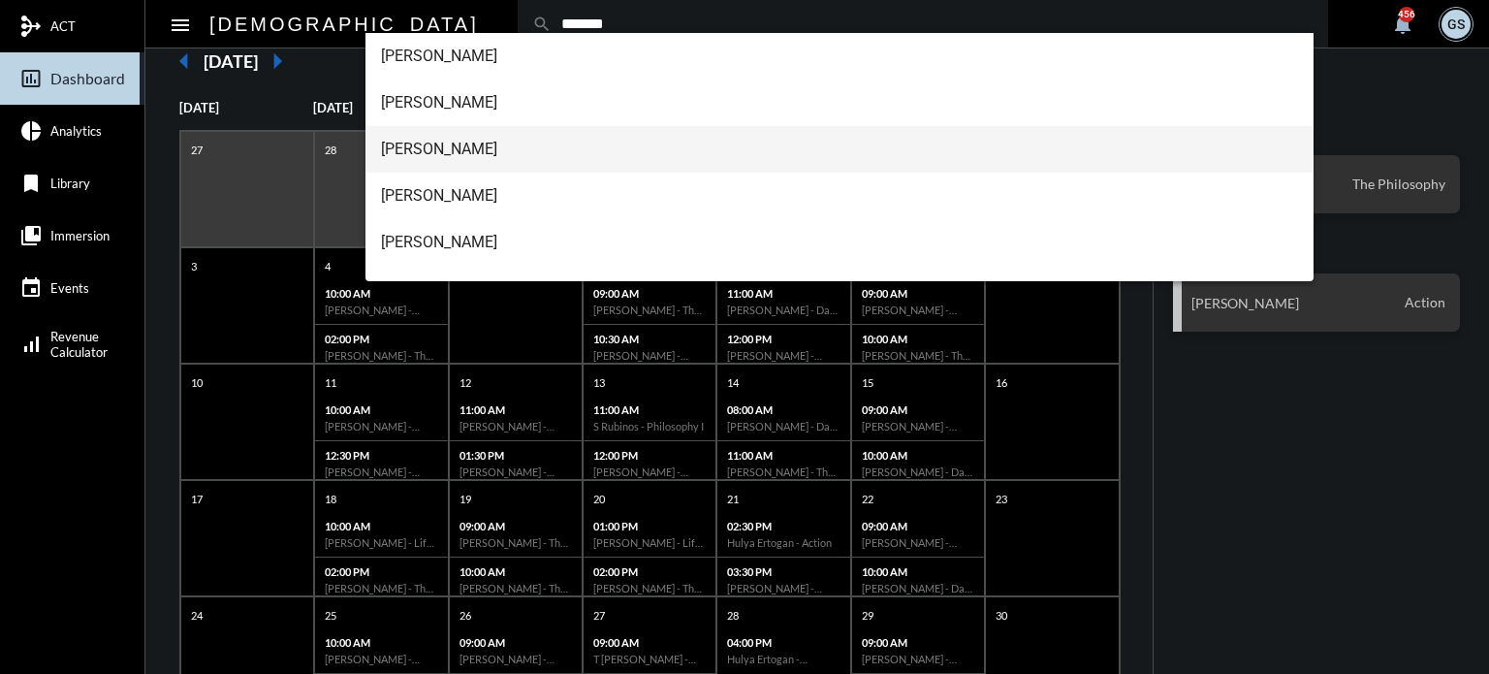
scroll to position [78, 0]
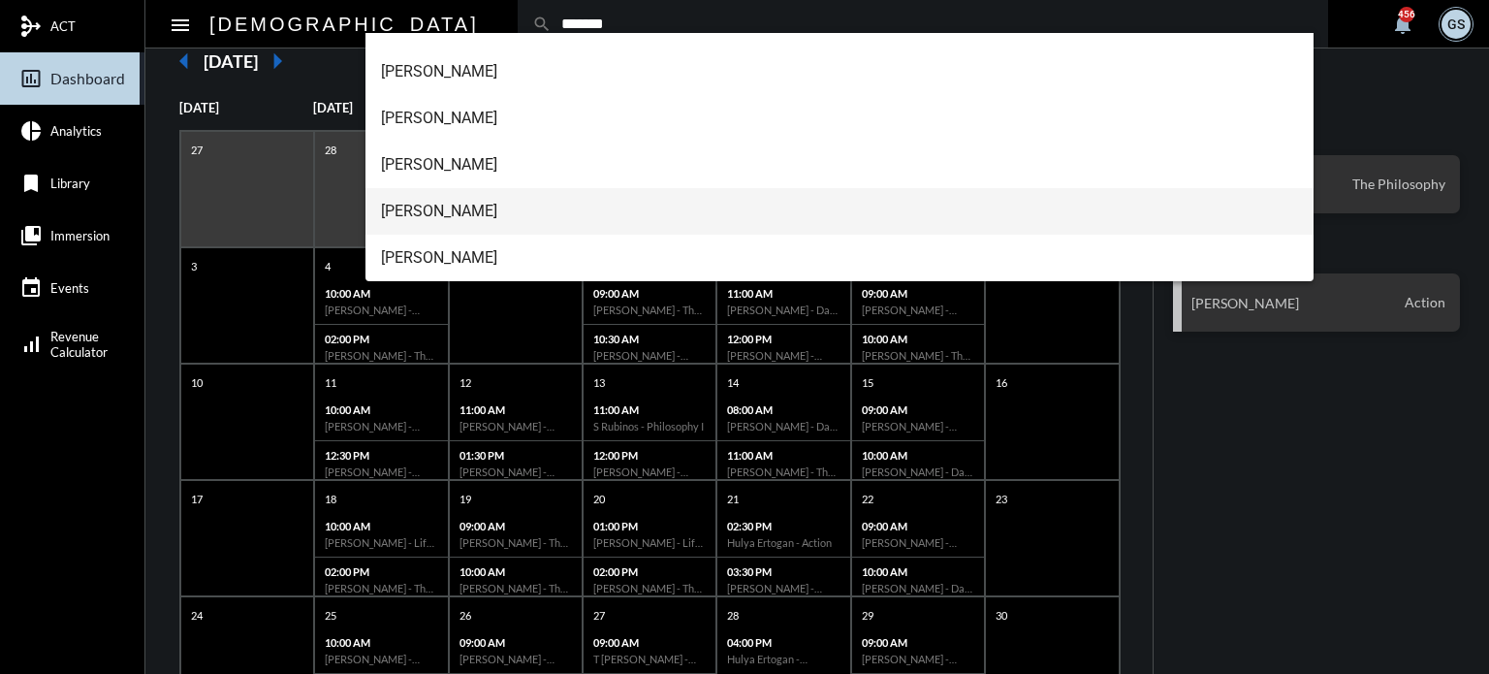
type input "*******"
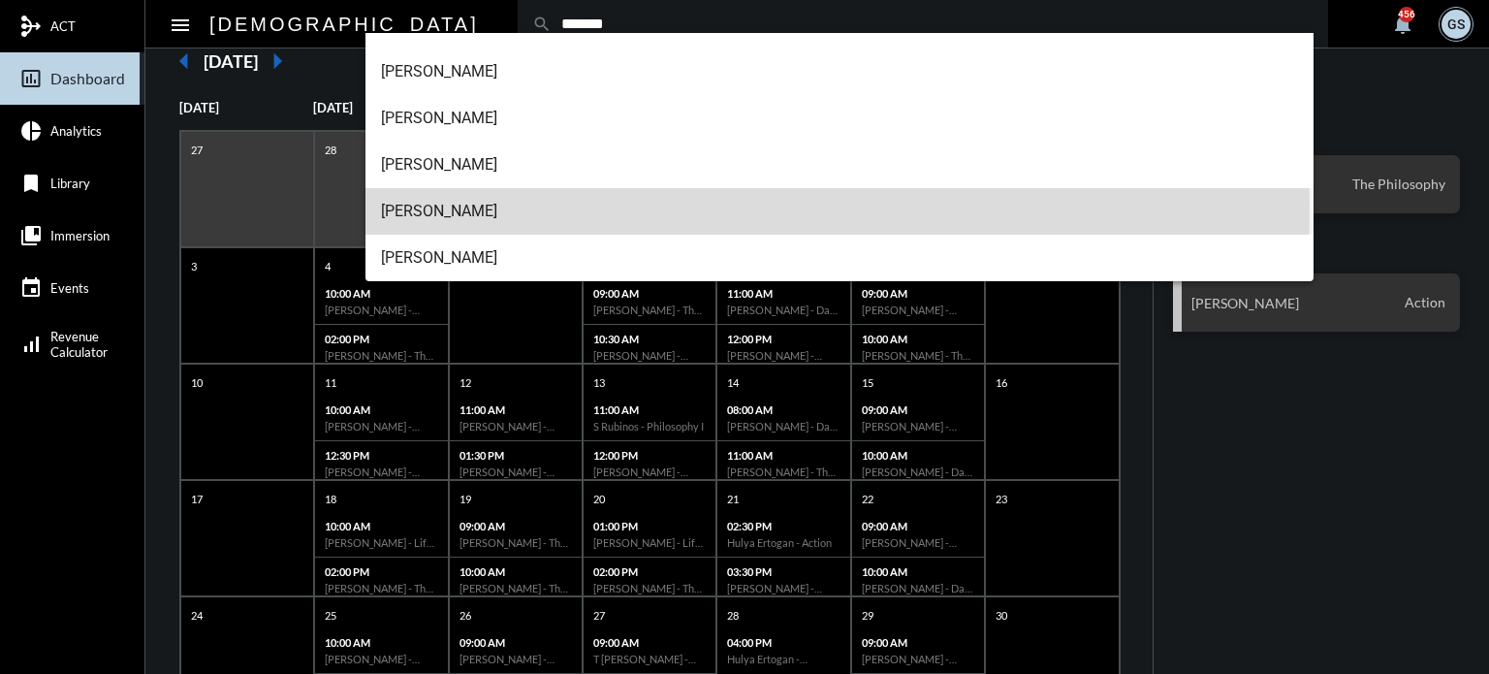
click at [438, 205] on span "[PERSON_NAME]" at bounding box center [840, 211] width 918 height 47
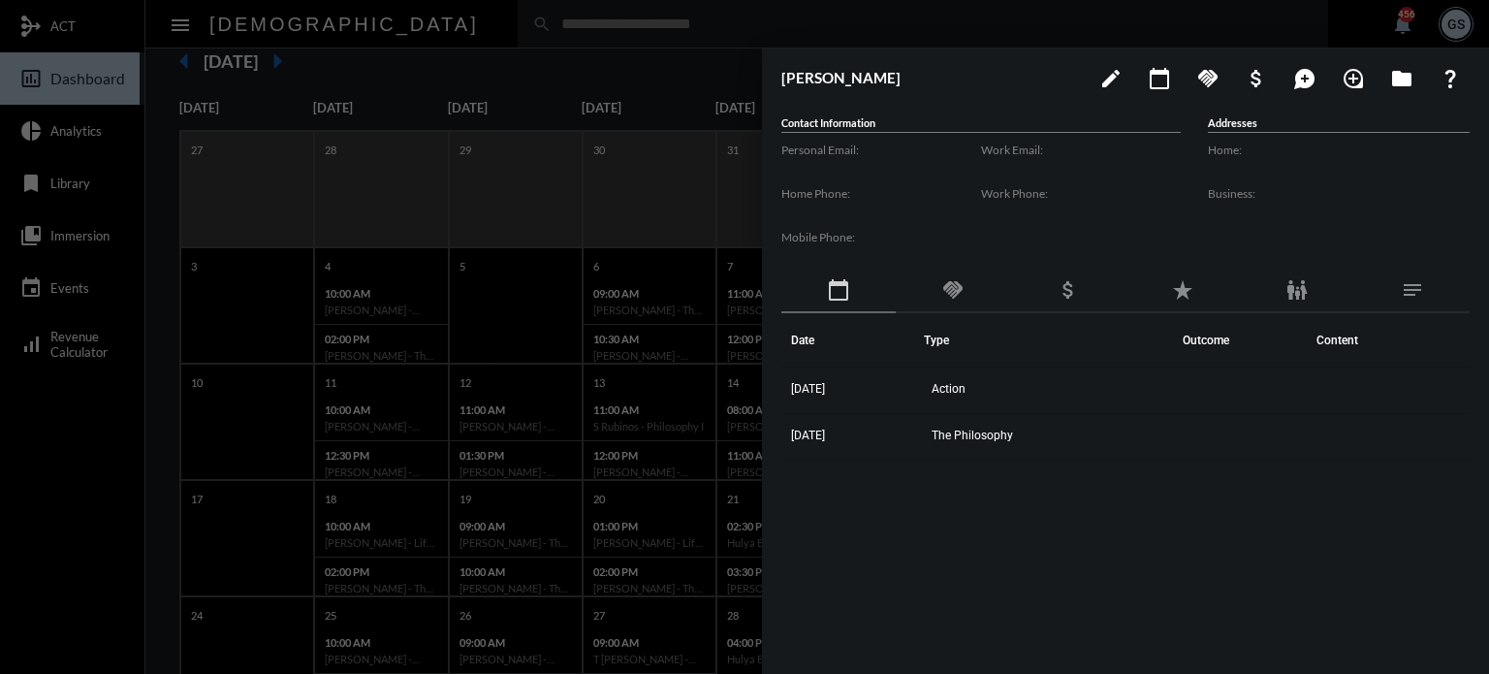
click at [504, 19] on div at bounding box center [744, 337] width 1489 height 674
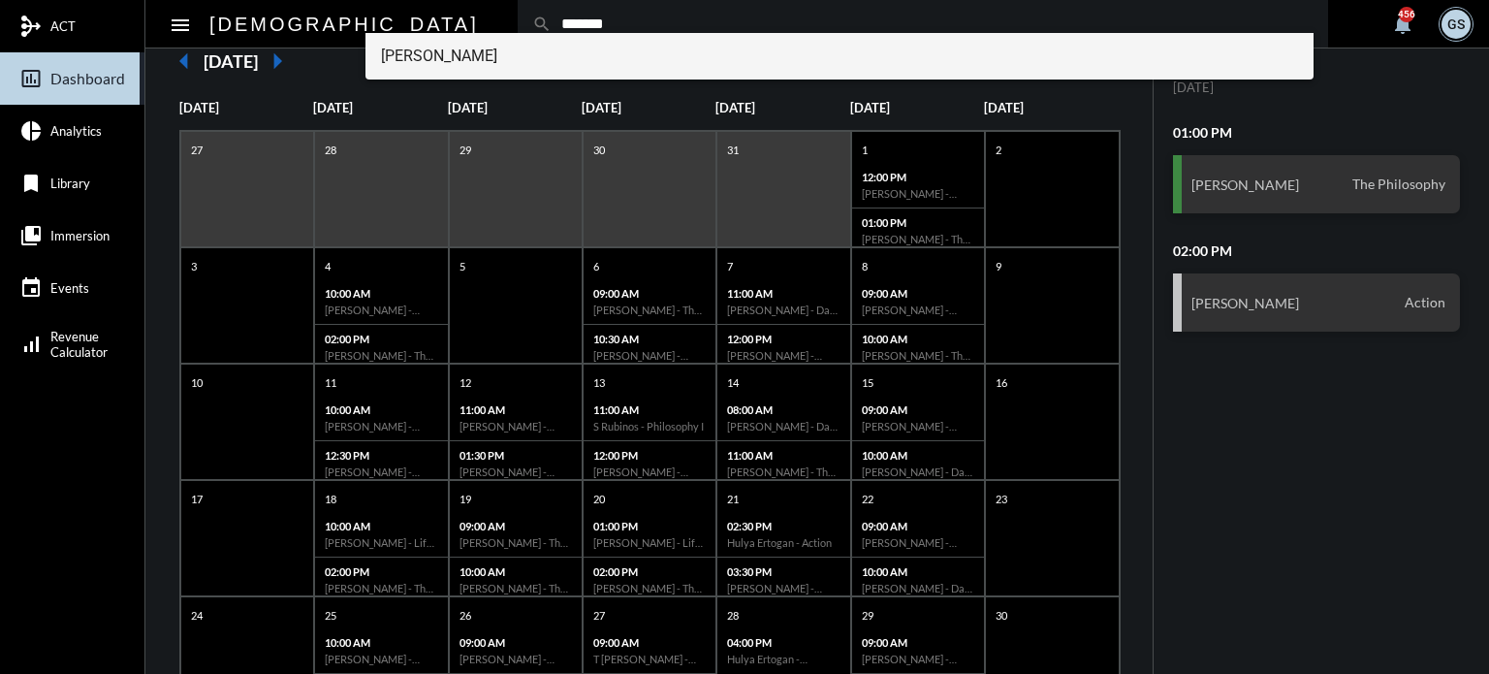
type input "*******"
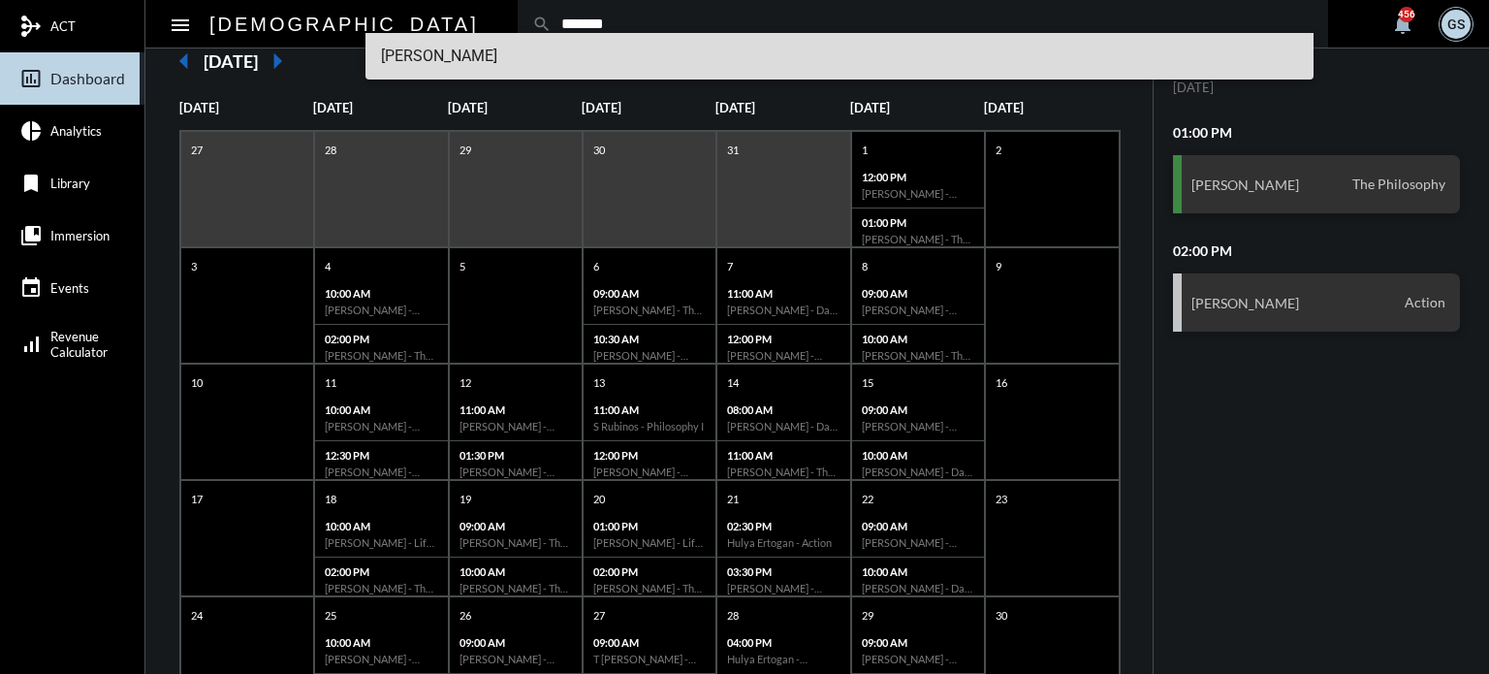
click at [489, 47] on span "[PERSON_NAME]" at bounding box center [840, 56] width 918 height 47
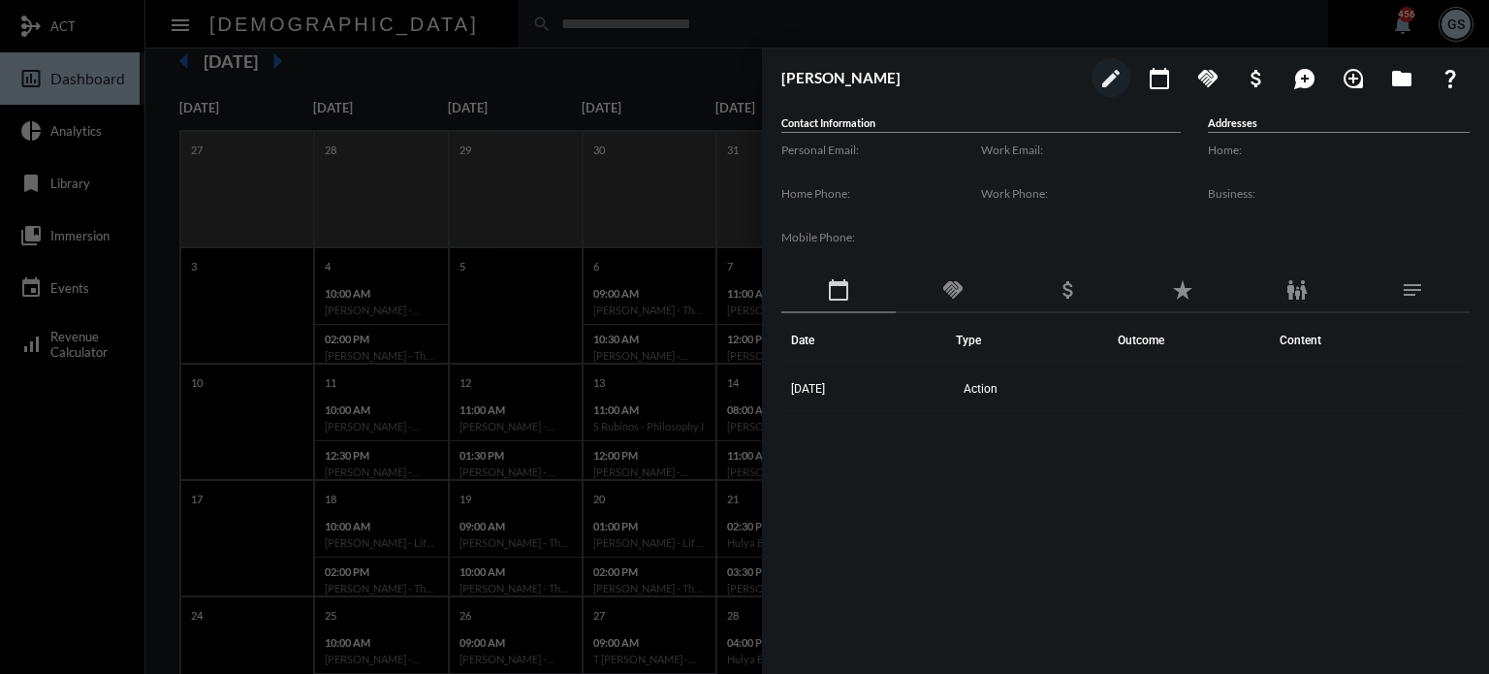
click at [442, 24] on div at bounding box center [744, 337] width 1489 height 674
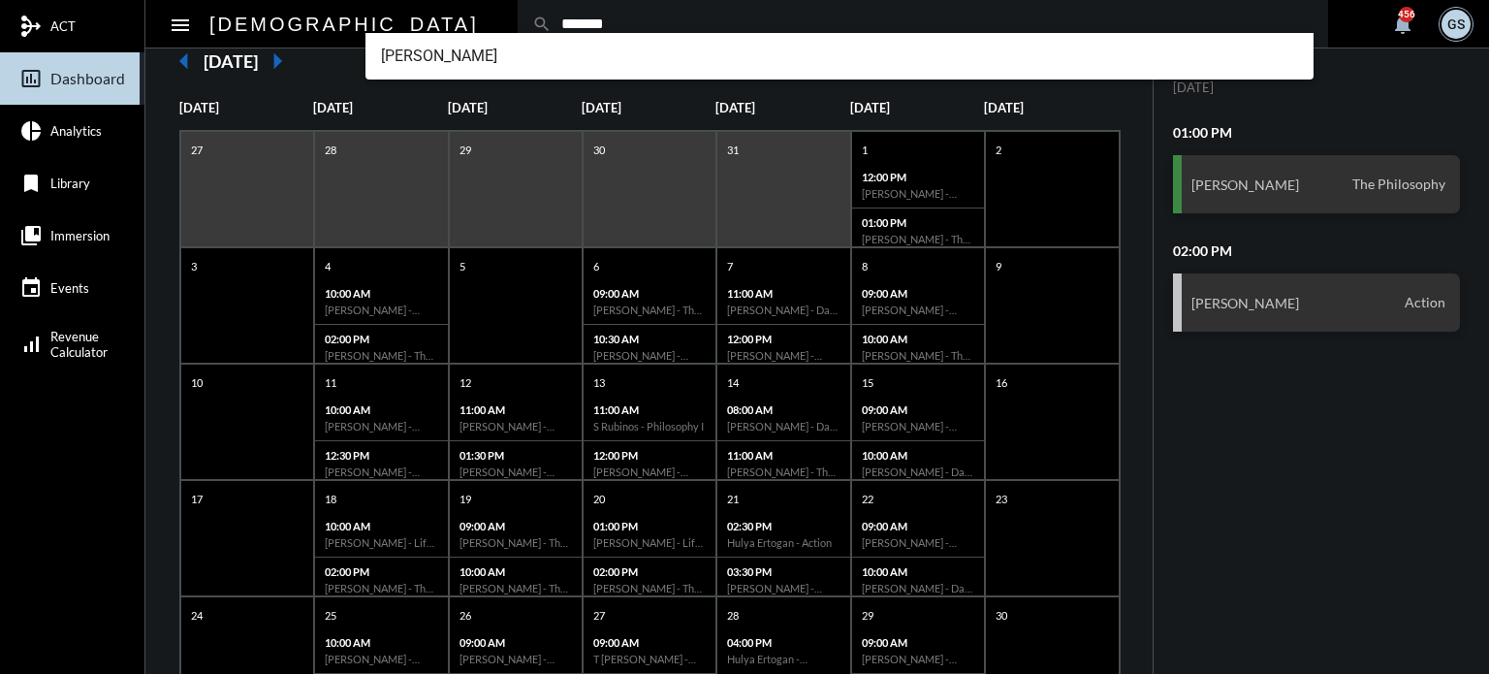
type input "*******"
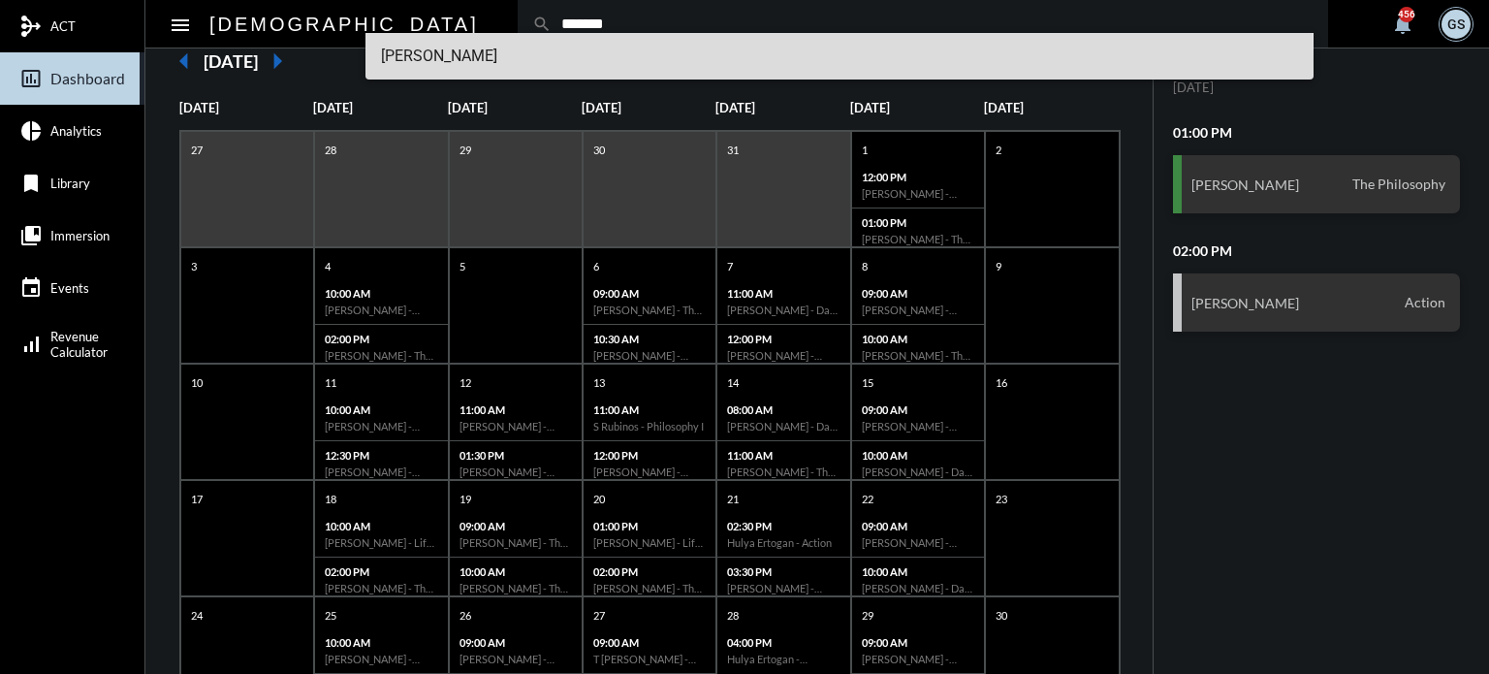
click at [600, 59] on span "[PERSON_NAME]" at bounding box center [840, 56] width 918 height 47
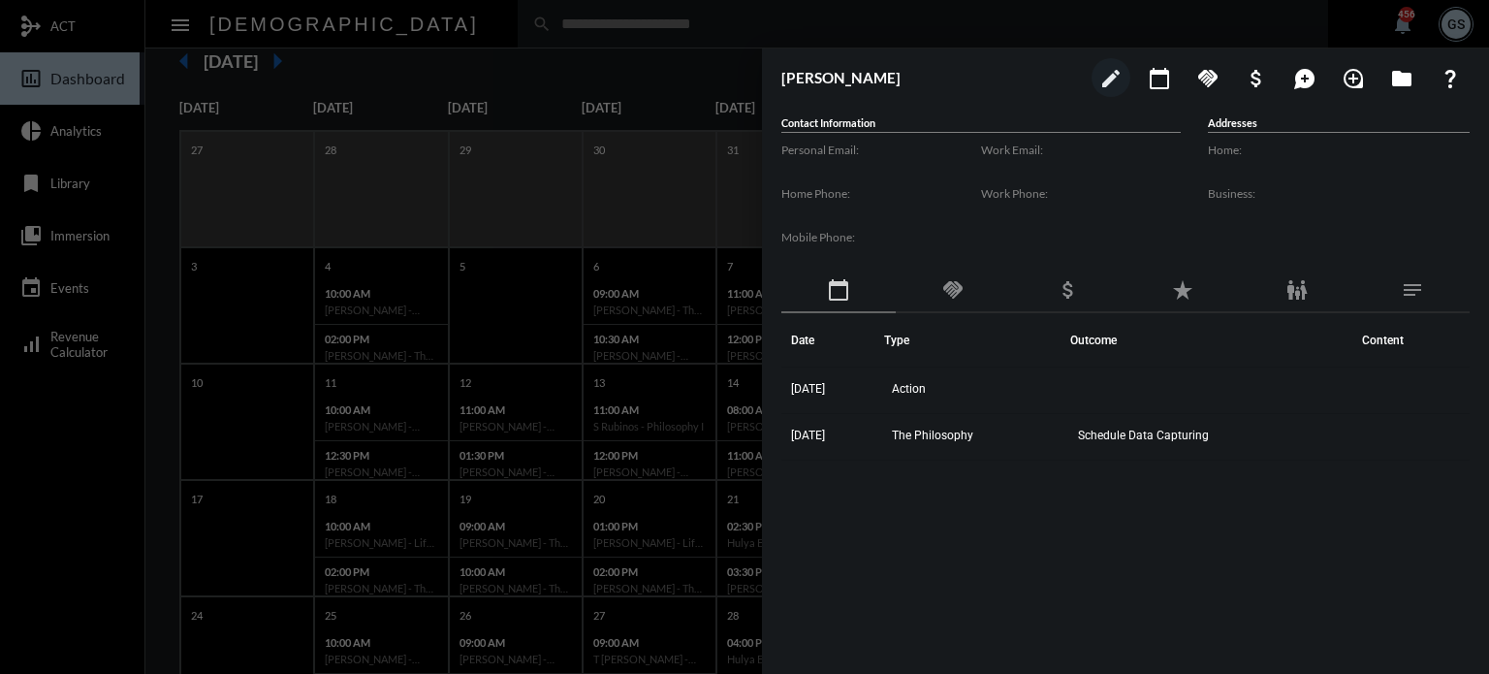
click at [461, 18] on div at bounding box center [744, 337] width 1489 height 674
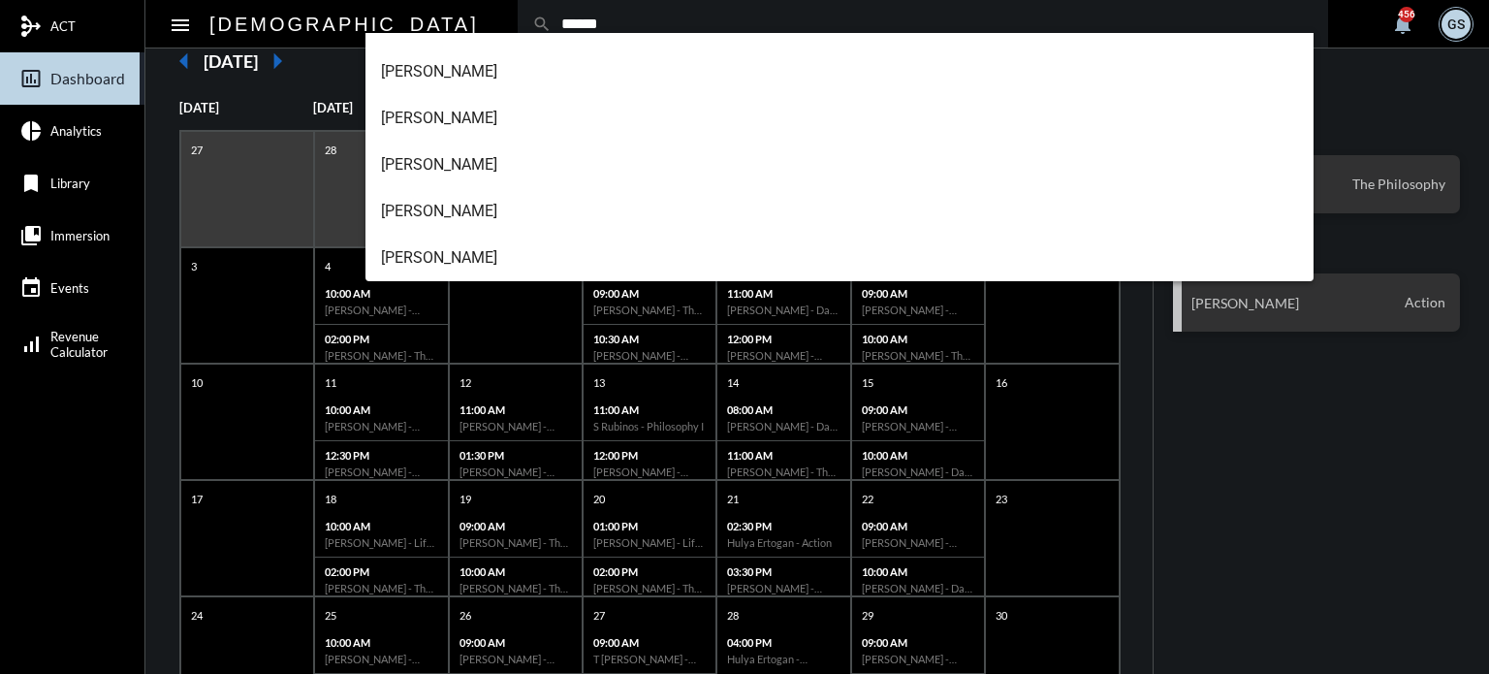
scroll to position [216, 0]
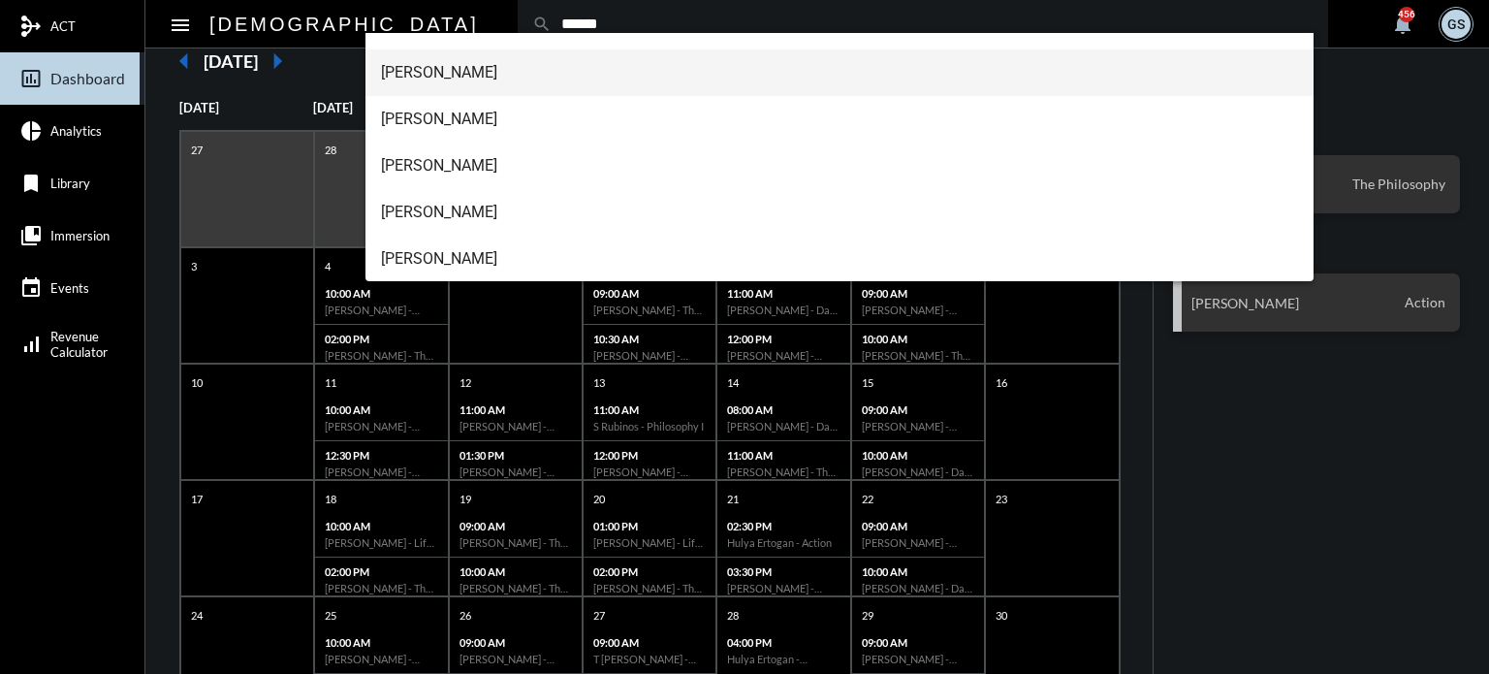
type input "******"
click at [437, 77] on span "[PERSON_NAME]" at bounding box center [840, 72] width 918 height 47
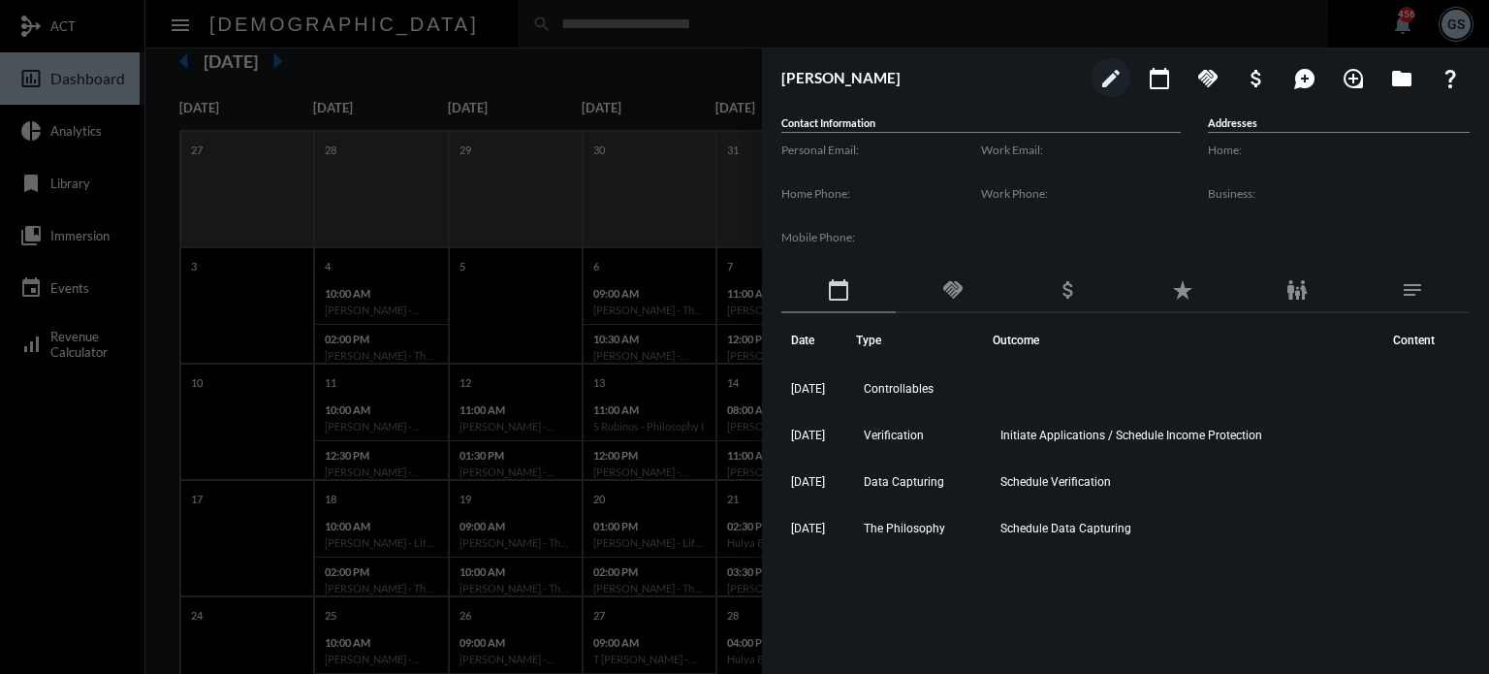
click at [514, 492] on div at bounding box center [744, 337] width 1489 height 674
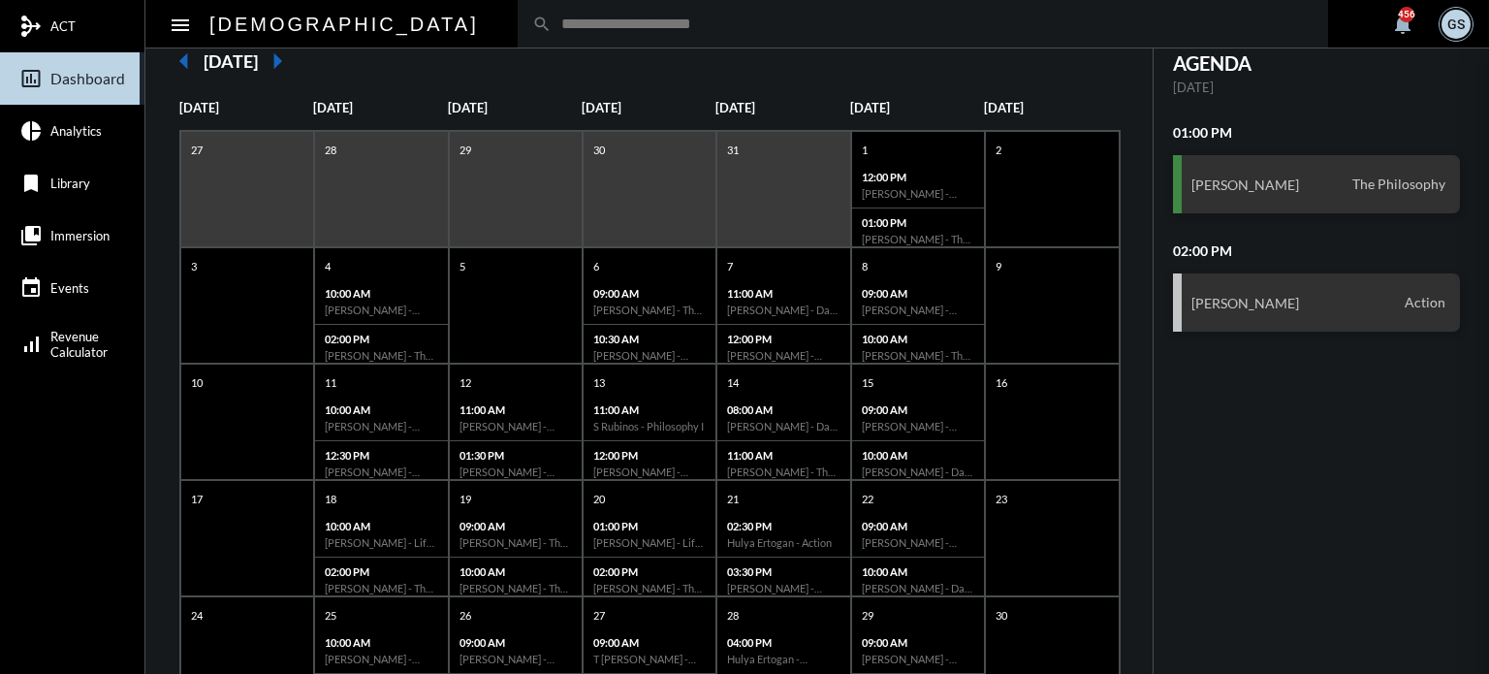
scroll to position [374, 0]
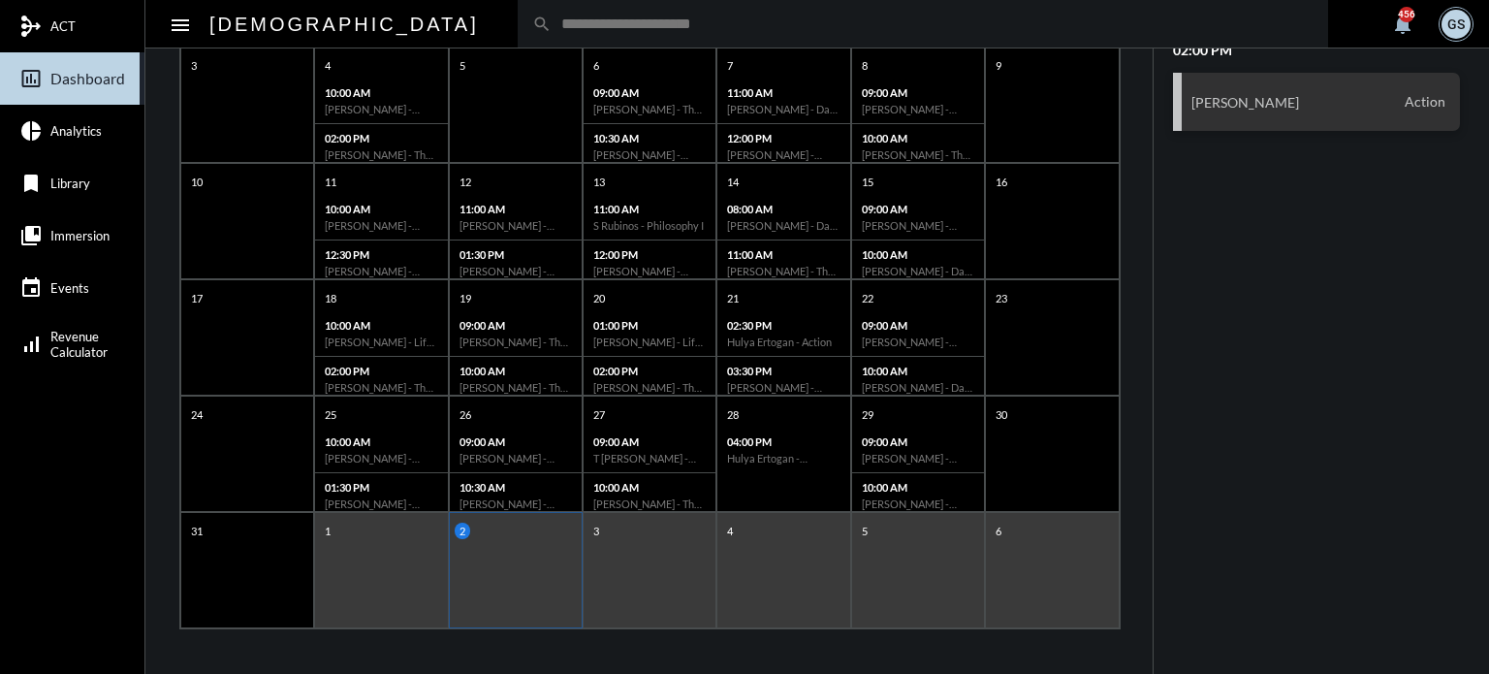
click at [883, 543] on div "5" at bounding box center [918, 570] width 134 height 116
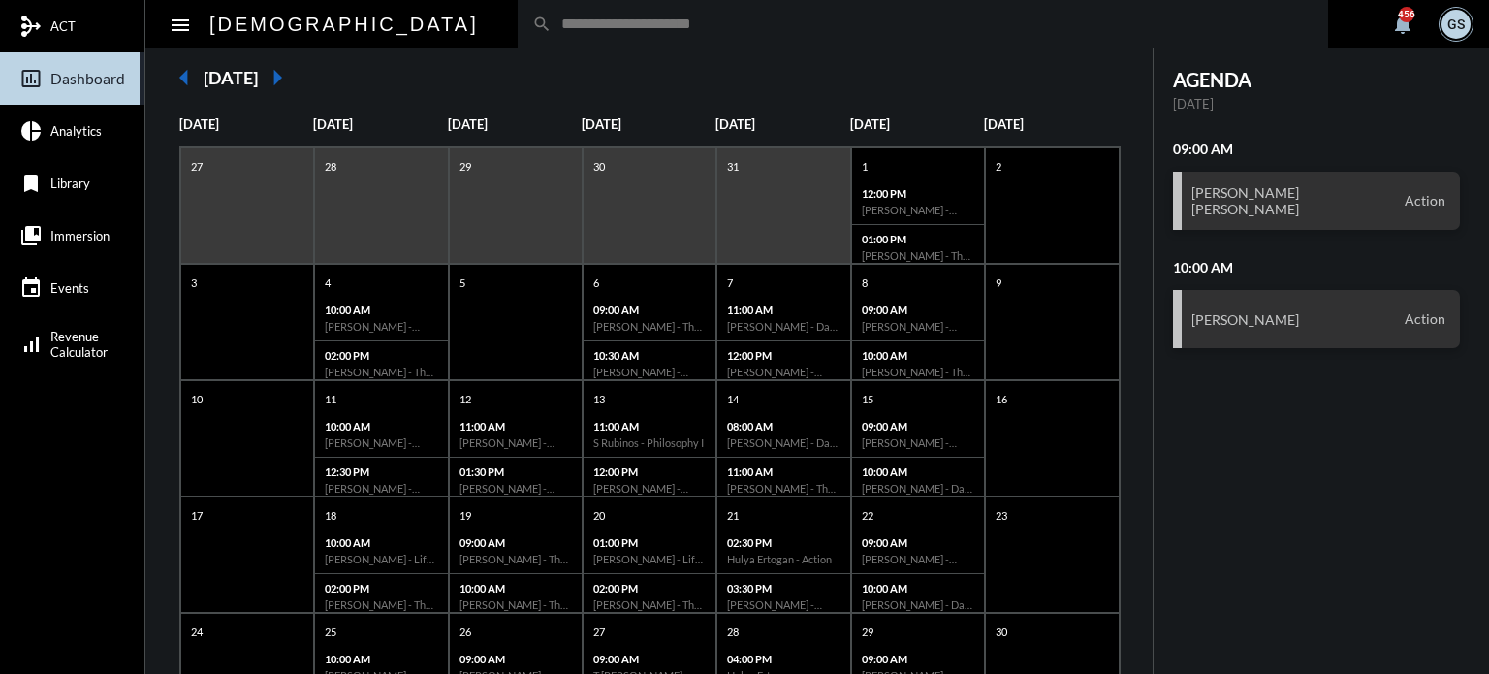
scroll to position [158, 0]
click at [576, 18] on input "text" at bounding box center [933, 24] width 762 height 16
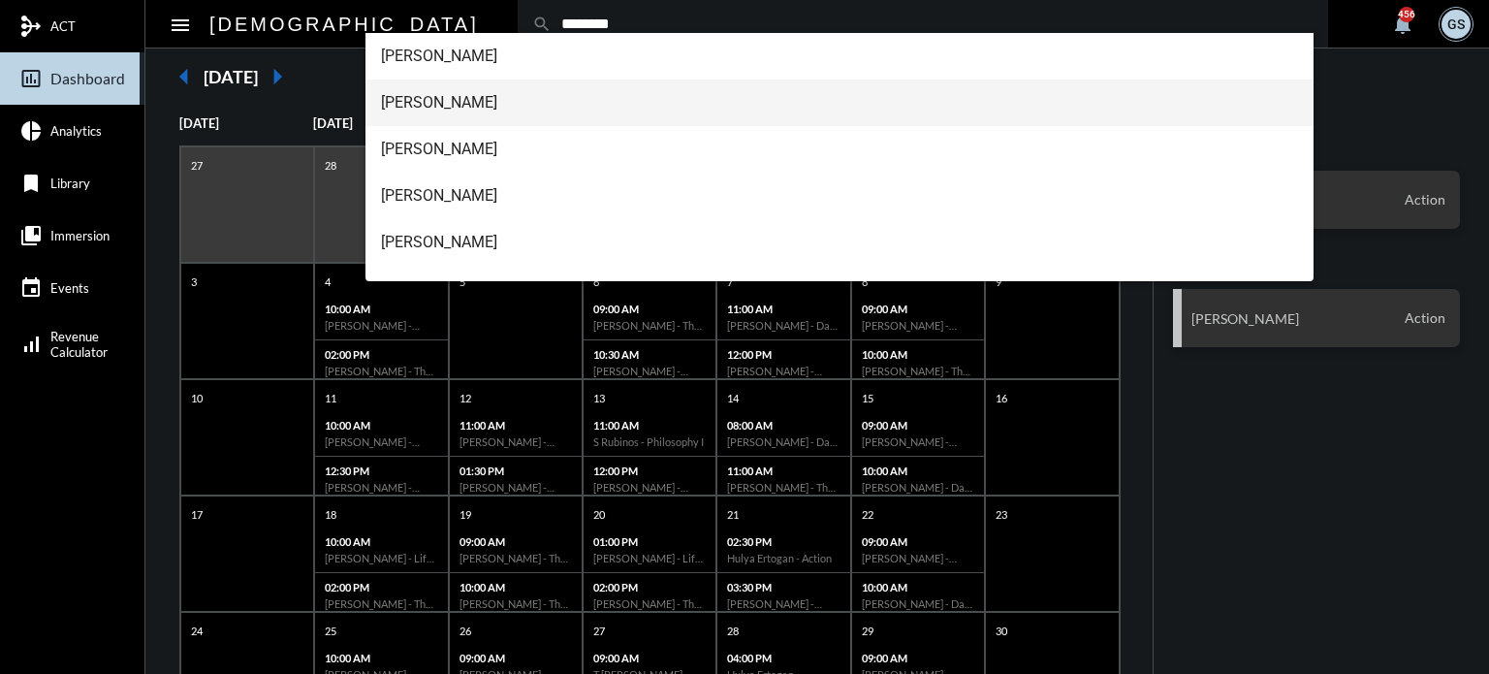
type input "********"
click at [465, 104] on span "[PERSON_NAME]" at bounding box center [840, 103] width 918 height 47
